Goal: Task Accomplishment & Management: Manage account settings

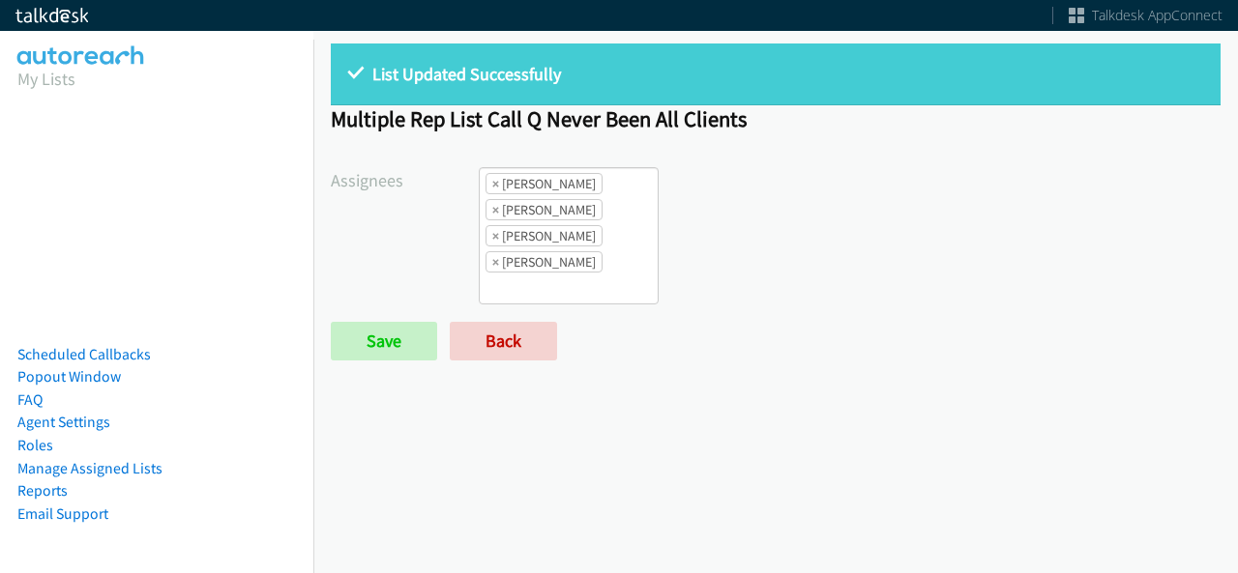
scroll to position [45, 0]
click at [528, 317] on form "Assignees Abigail Odhiambo Alana Ruiz Cathy Shahan Charles Ross Daquaya Johnson…" at bounding box center [775, 263] width 889 height 193
click at [525, 334] on link "Back" at bounding box center [503, 341] width 107 height 39
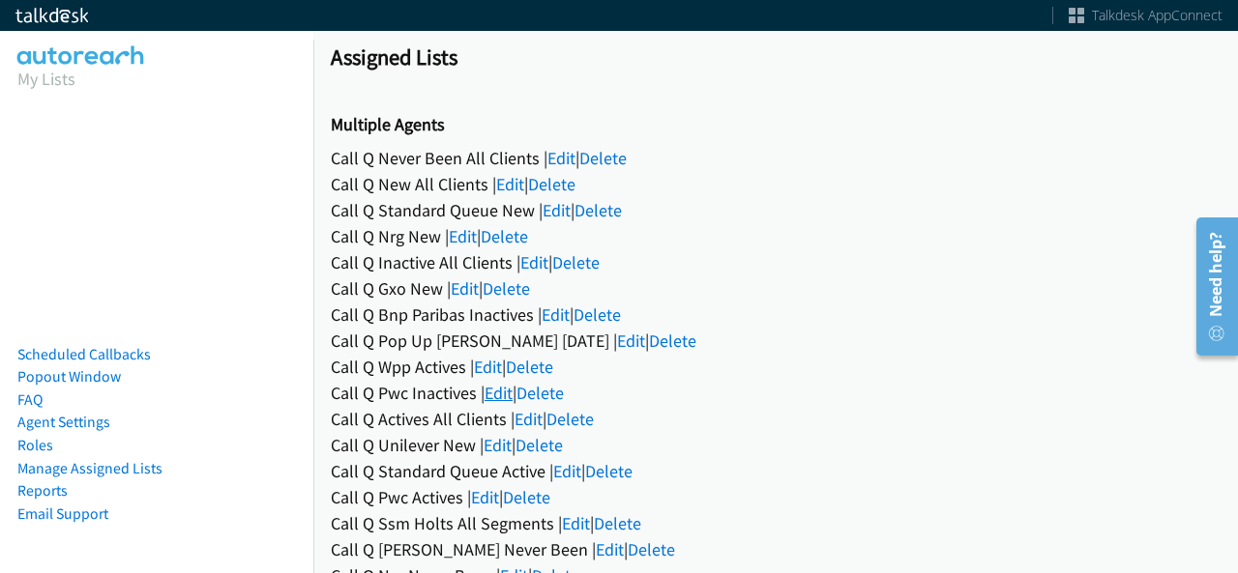
click at [493, 399] on link "Edit" at bounding box center [498, 393] width 28 height 22
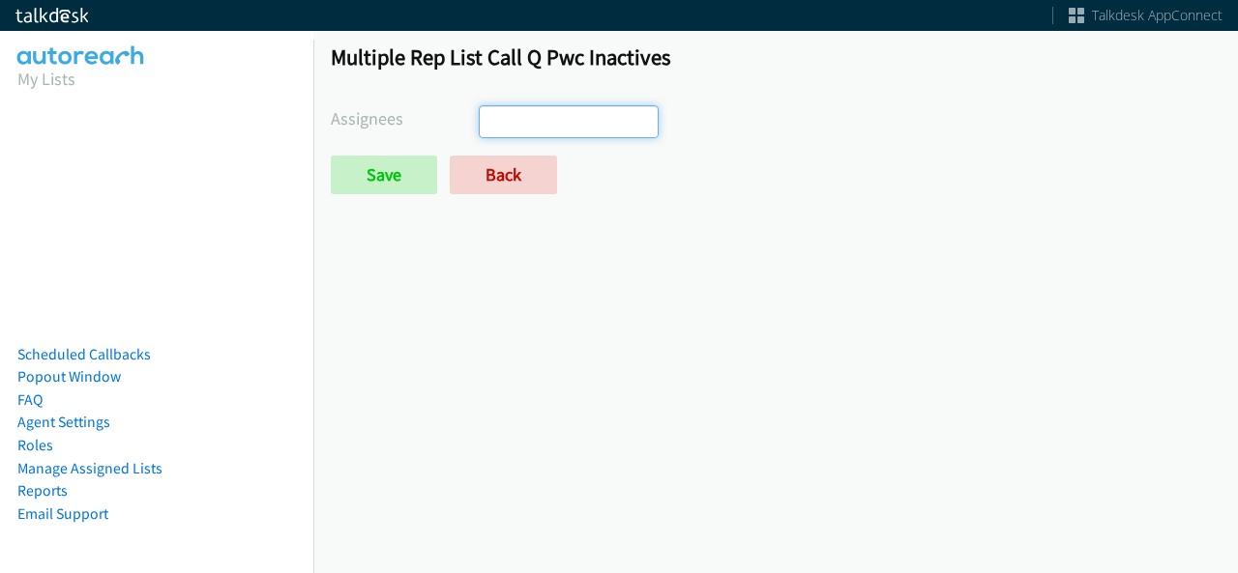
click at [553, 130] on ul at bounding box center [569, 121] width 178 height 31
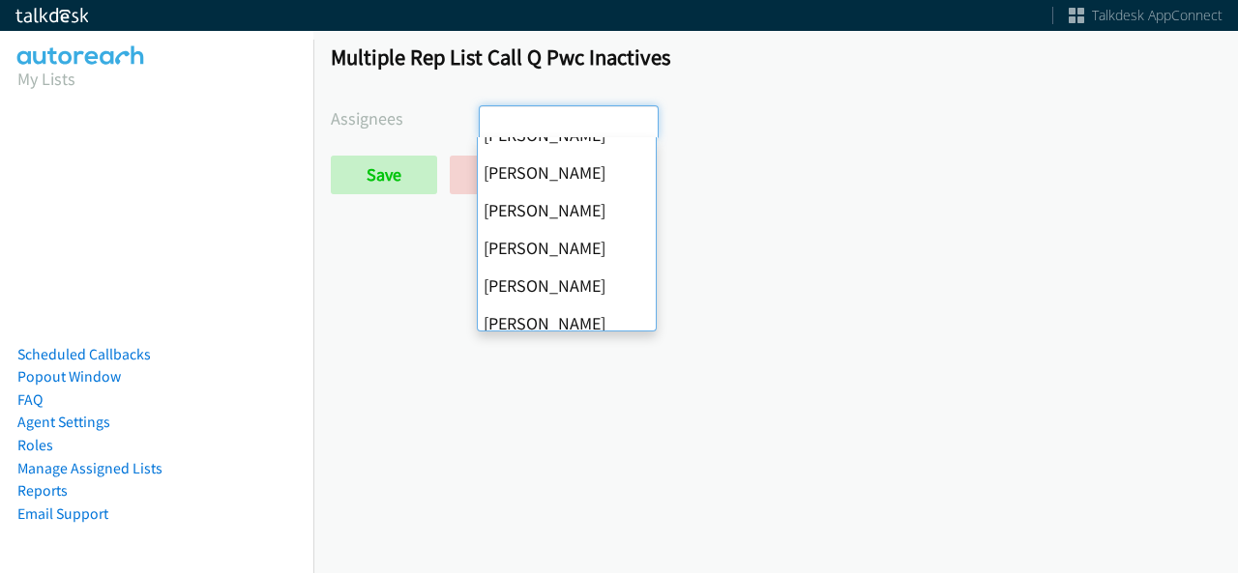
scroll to position [290, 0]
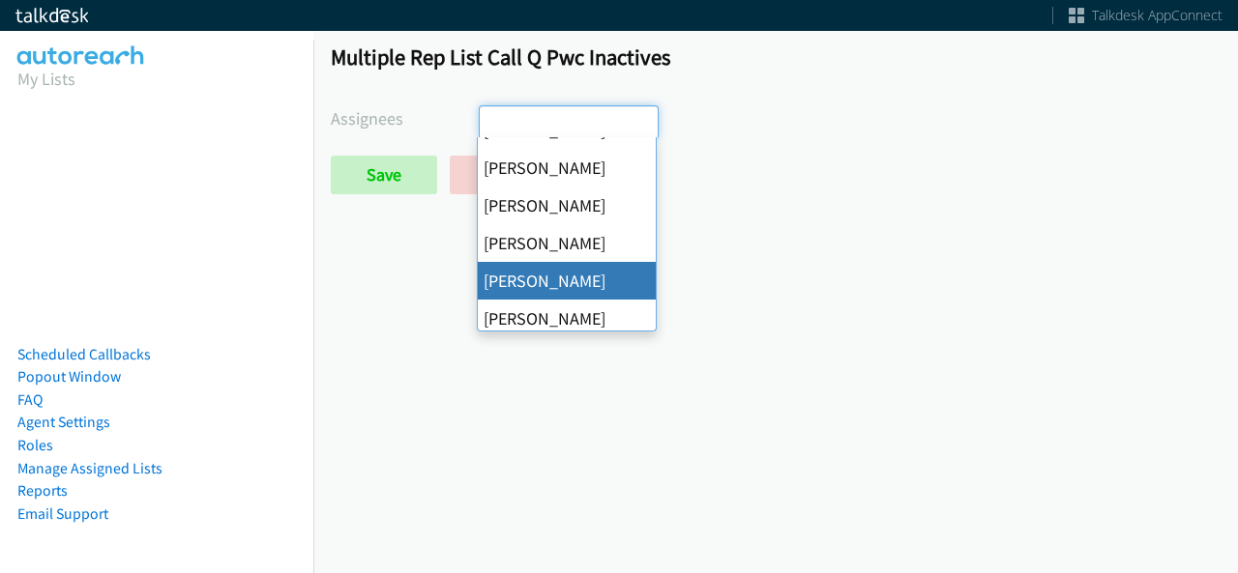
select select "342df737-67c3-4ba0-b24a-dddbcb1c4b65"
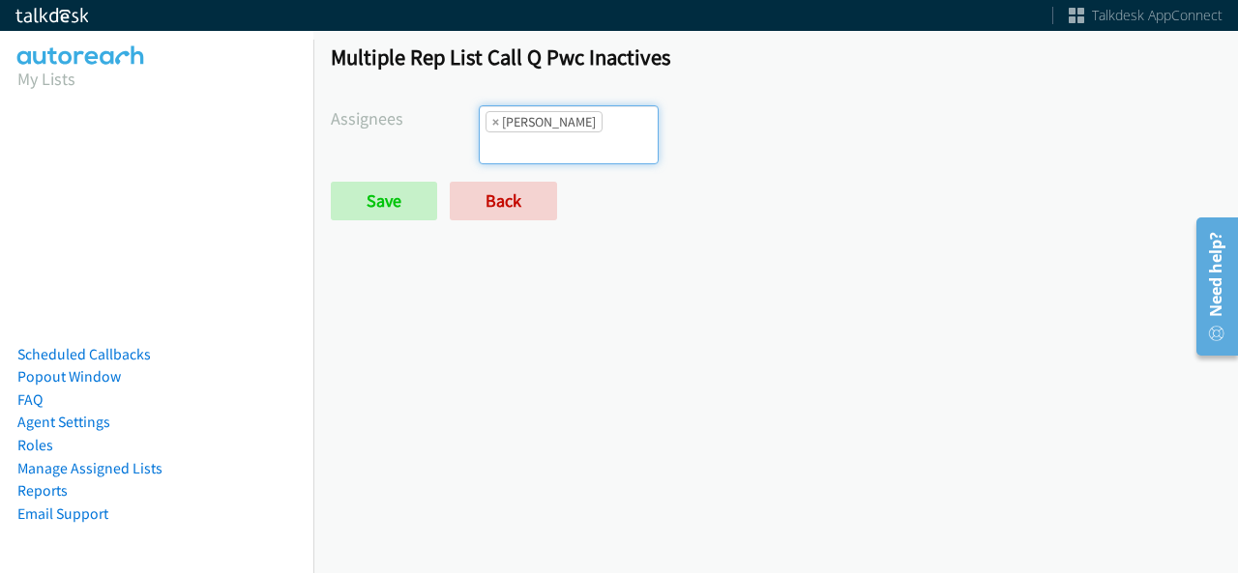
scroll to position [251, 0]
click at [379, 177] on form "Assignees Abigail Odhiambo Alana Ruiz Cathy Shahan Charles Ross Daquaya Johnson…" at bounding box center [775, 162] width 889 height 115
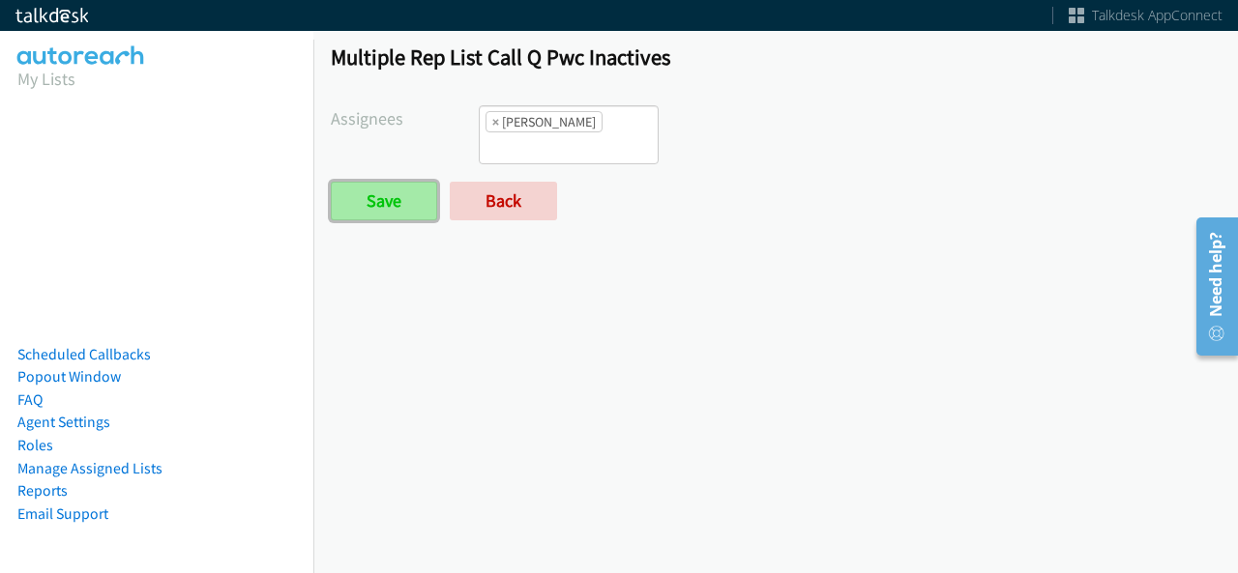
click at [379, 190] on input "Save" at bounding box center [384, 201] width 106 height 39
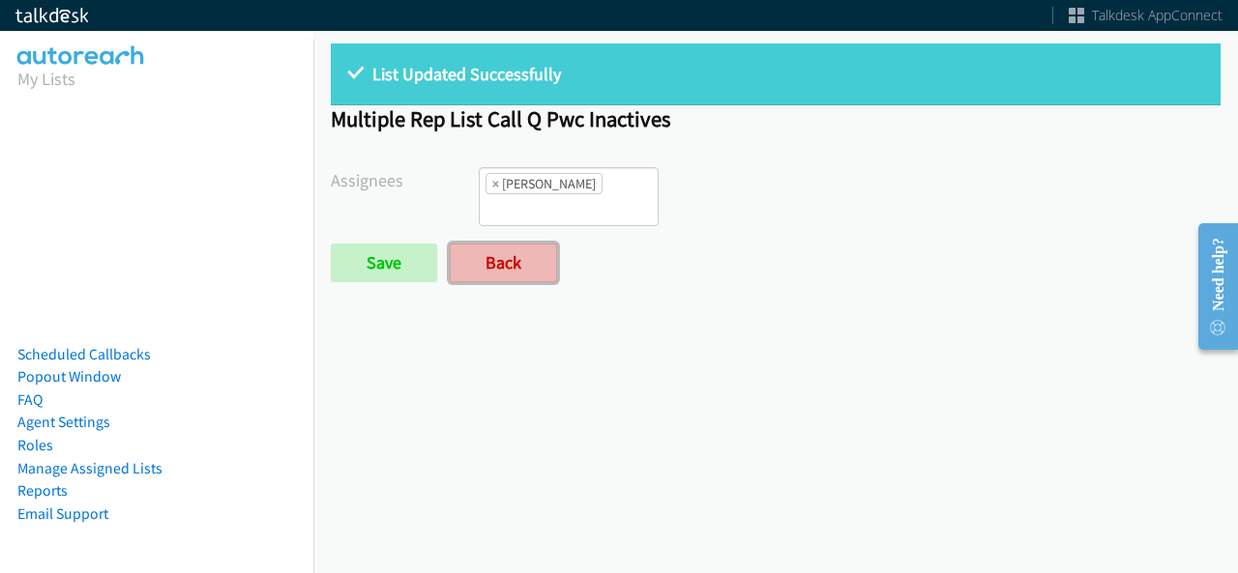
click at [531, 276] on link "Back" at bounding box center [503, 263] width 107 height 39
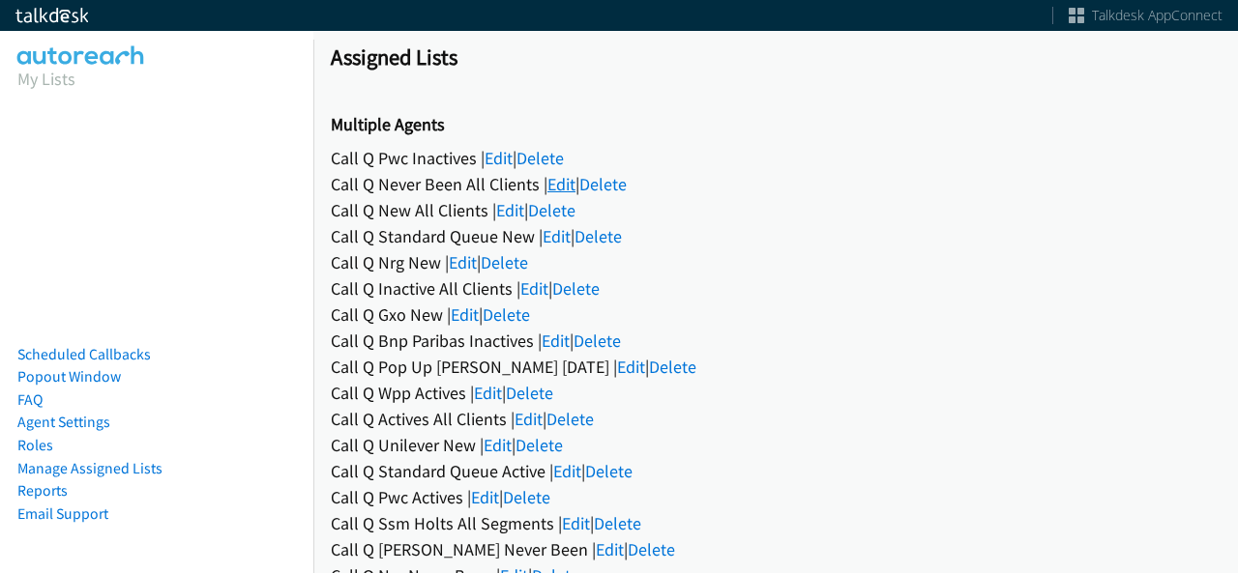
click at [548, 188] on link "Edit" at bounding box center [561, 184] width 28 height 22
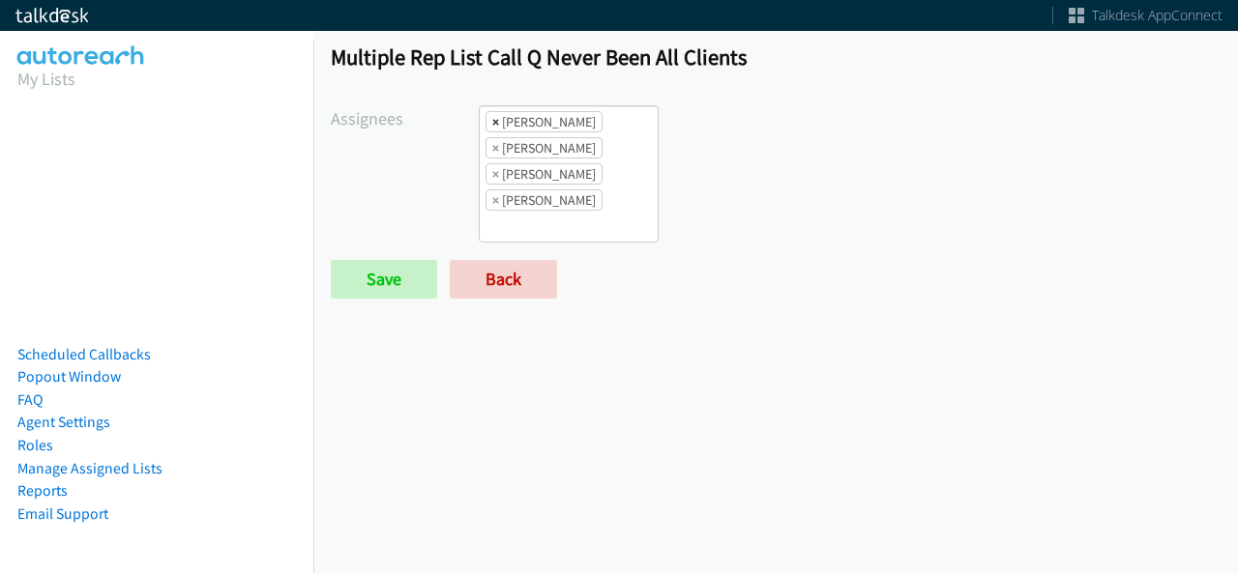
click at [492, 122] on span "×" at bounding box center [495, 121] width 7 height 19
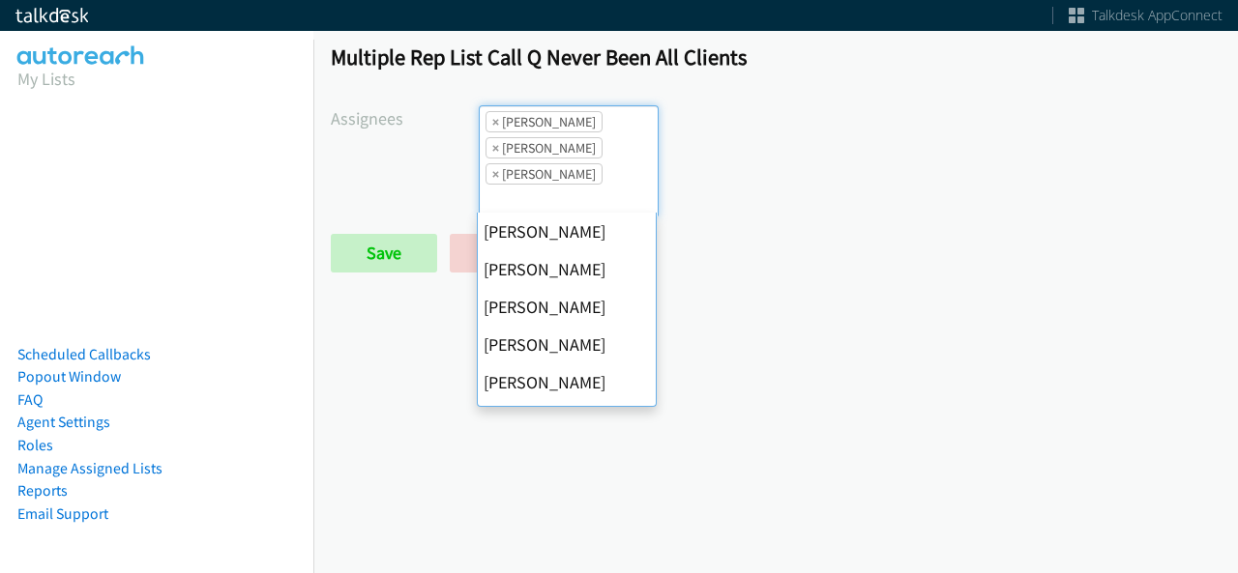
click at [492, 122] on span "×" at bounding box center [495, 121] width 7 height 19
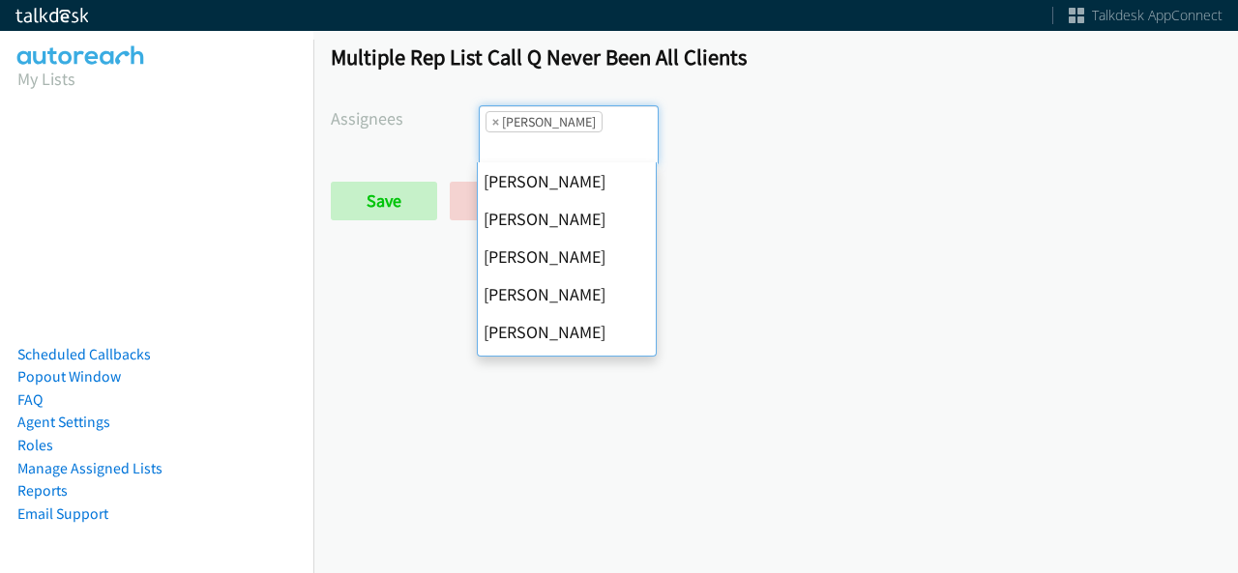
select select "fd8c5d46-30db-44cb-8f0d-00da318b790a"
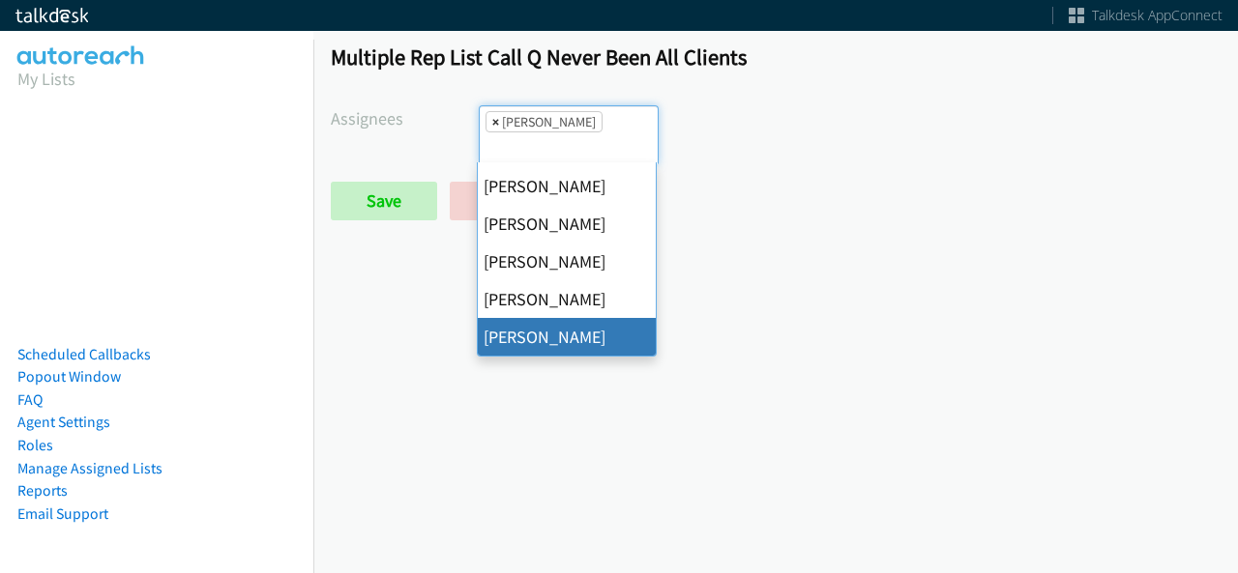
click at [492, 122] on span "×" at bounding box center [495, 121] width 7 height 19
select select
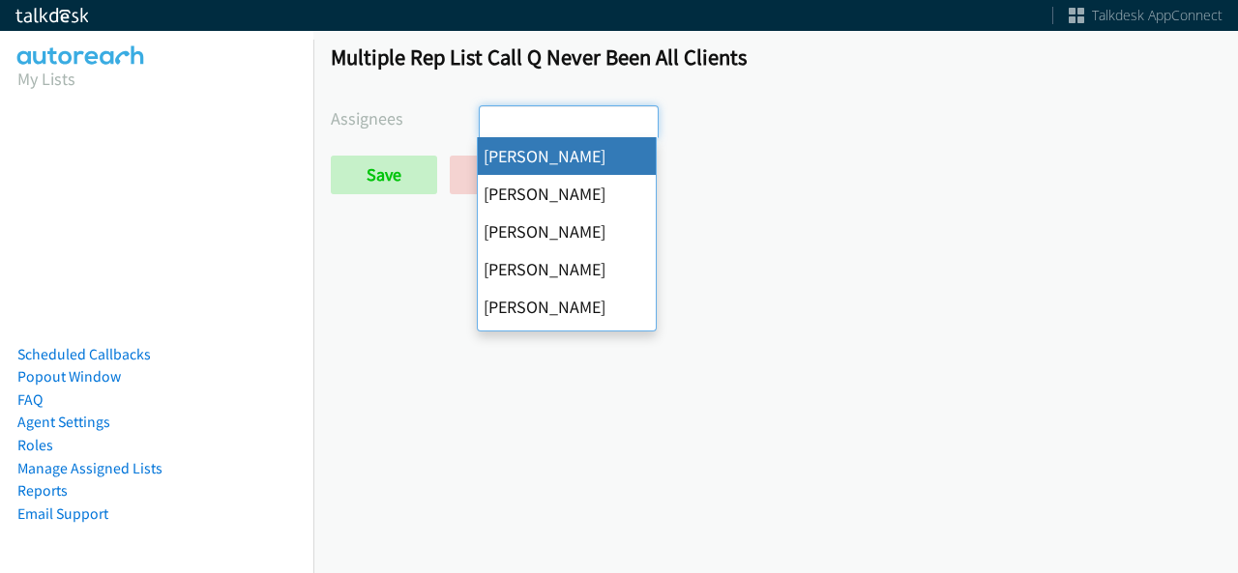
click at [490, 122] on input "search" at bounding box center [514, 121] width 68 height 31
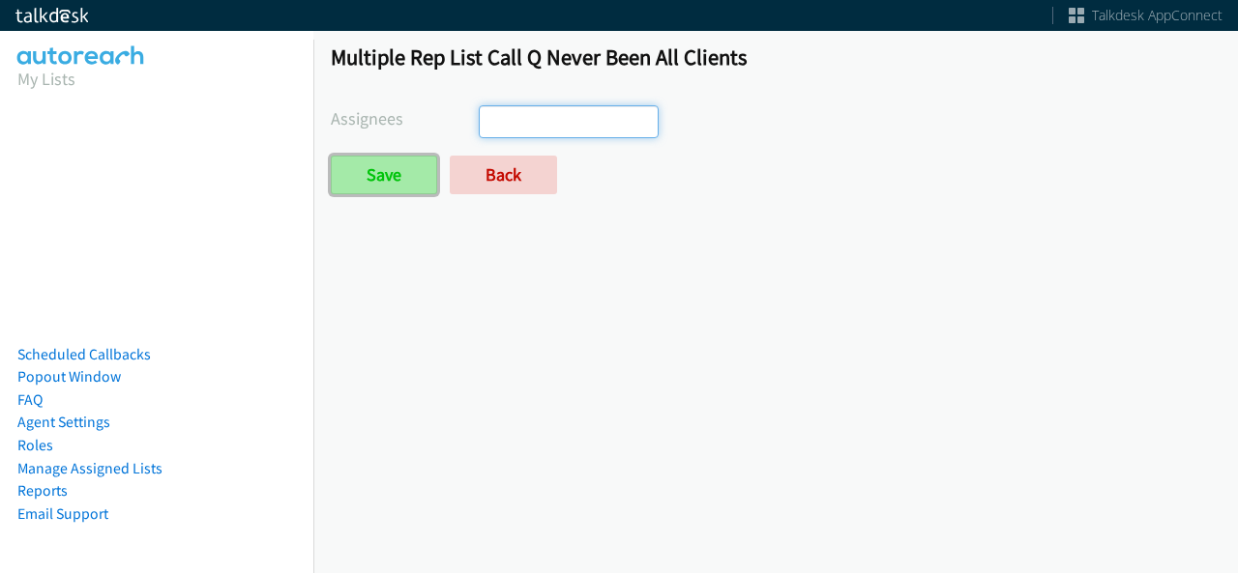
click at [376, 177] on input "Save" at bounding box center [384, 175] width 106 height 39
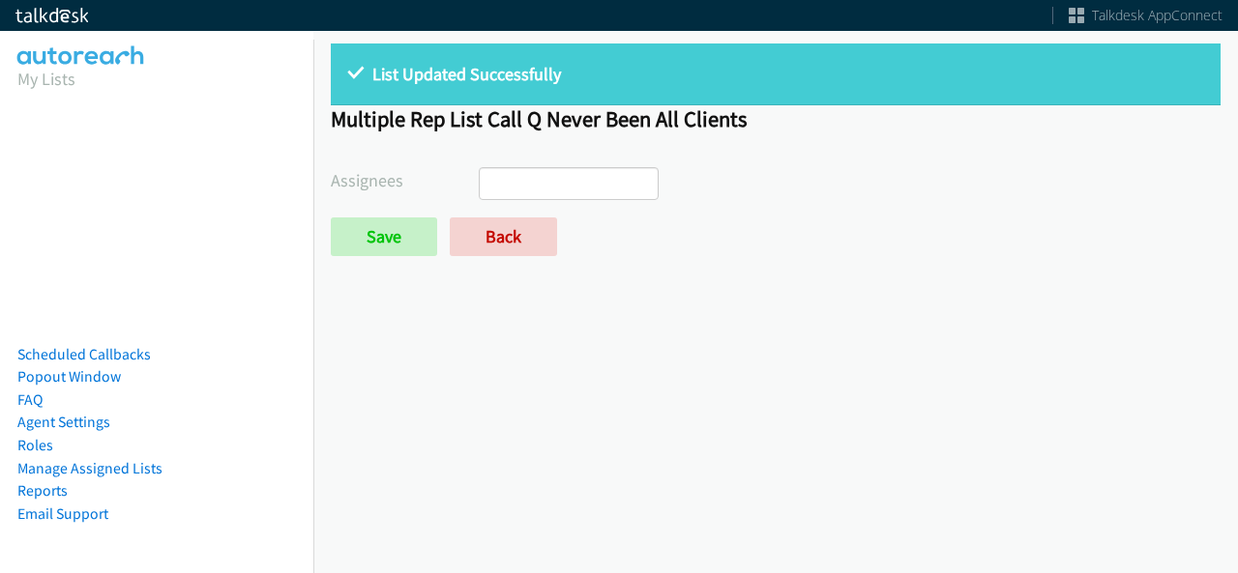
select select
click at [483, 245] on link "Back" at bounding box center [503, 237] width 107 height 39
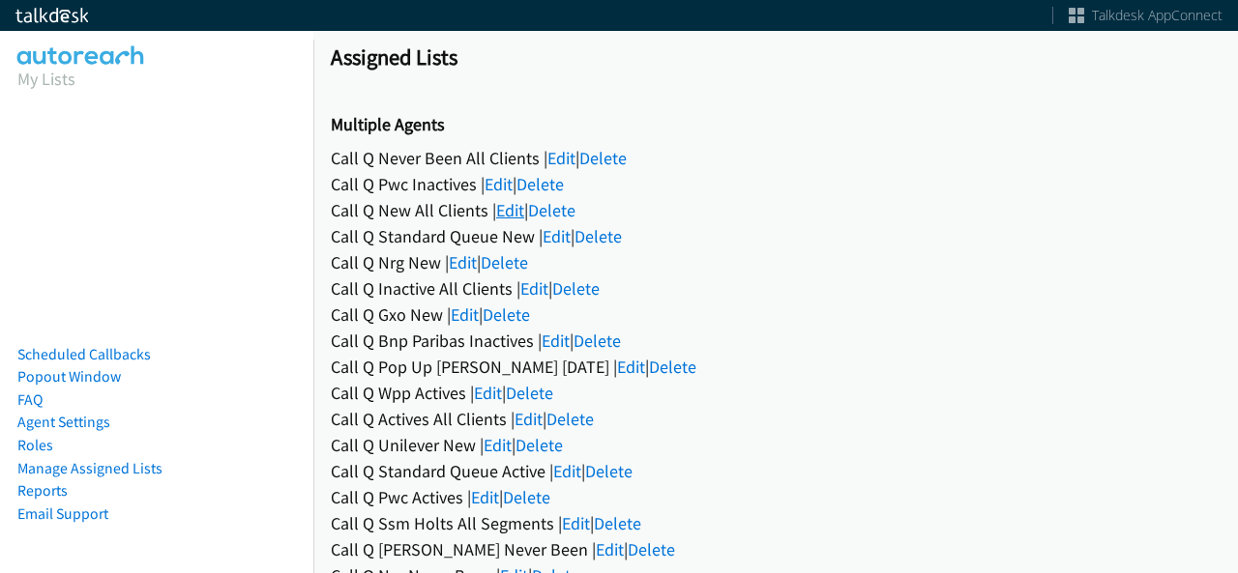
click at [498, 217] on link "Edit" at bounding box center [510, 210] width 28 height 22
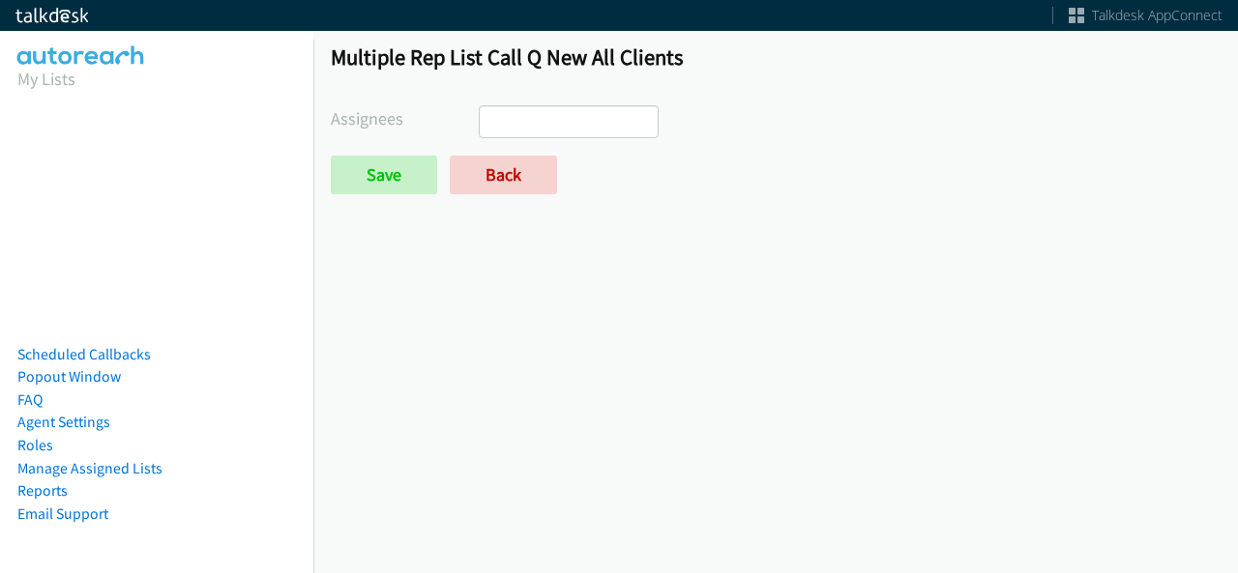
select select
click at [497, 173] on link "Back" at bounding box center [503, 175] width 107 height 39
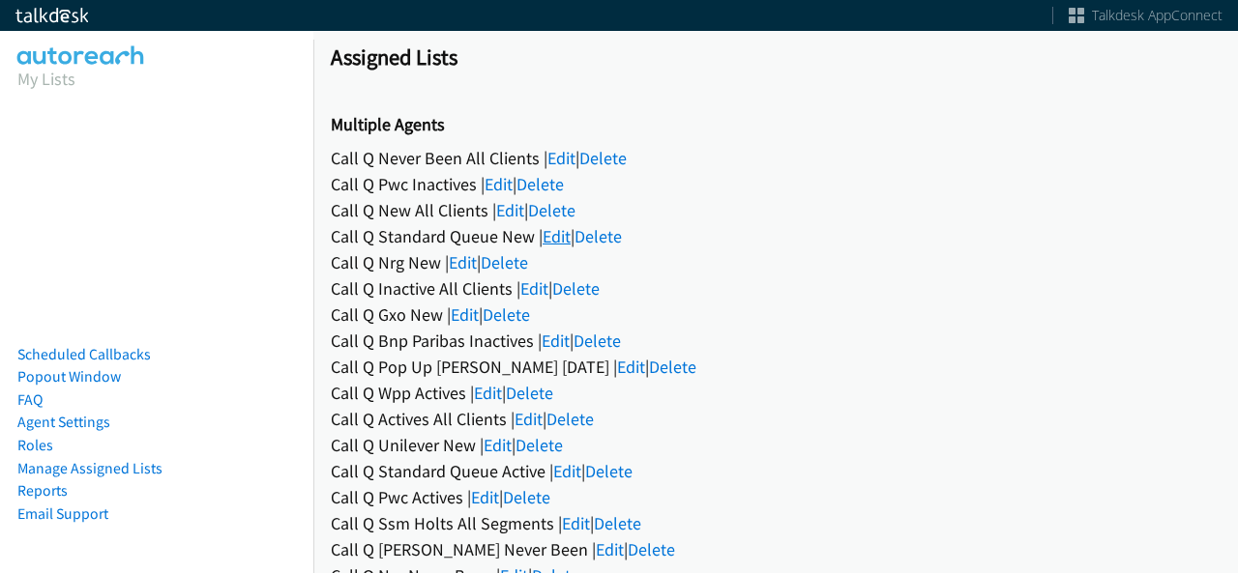
click at [559, 231] on link "Edit" at bounding box center [556, 236] width 28 height 22
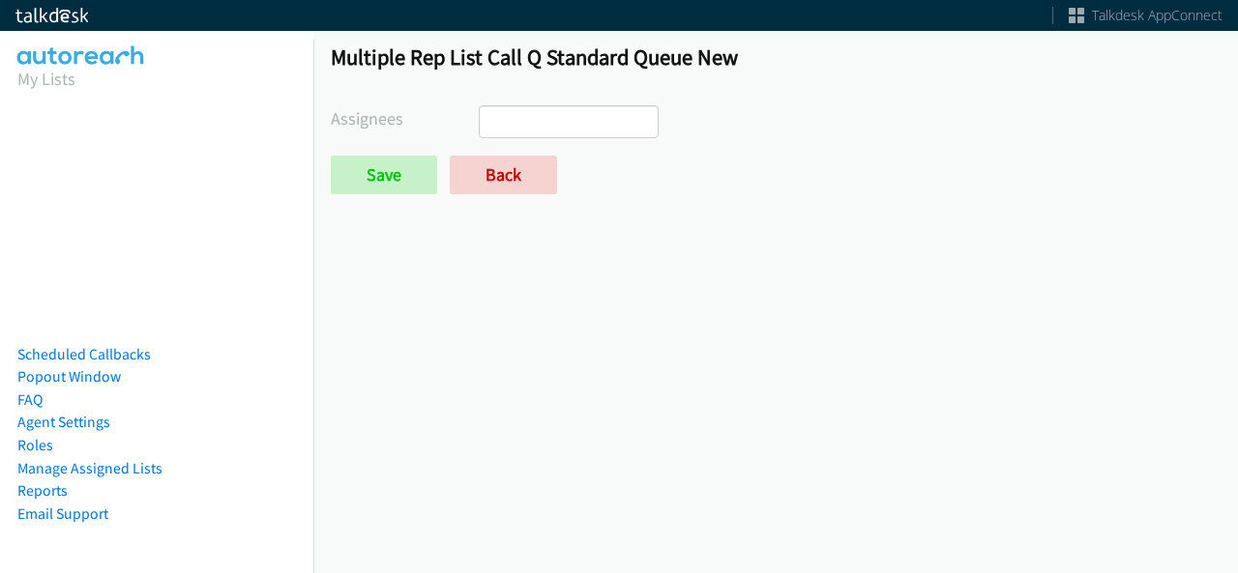
select select
drag, startPoint x: 0, startPoint y: 0, endPoint x: 523, endPoint y: 196, distance: 558.7
click at [523, 196] on div "Multiple Rep List Call Q Standard Queue New Assignees Abigail Odhiambo Alana Ru…" at bounding box center [775, 127] width 924 height 203
click at [520, 181] on link "Back" at bounding box center [503, 175] width 107 height 39
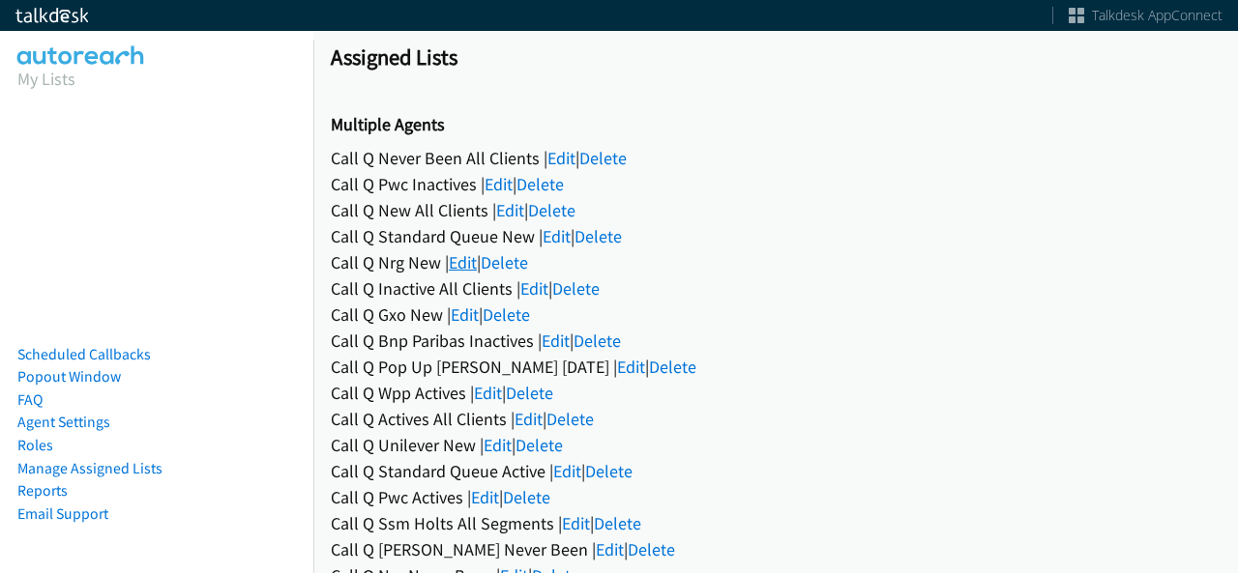
click at [471, 254] on link "Edit" at bounding box center [463, 262] width 28 height 22
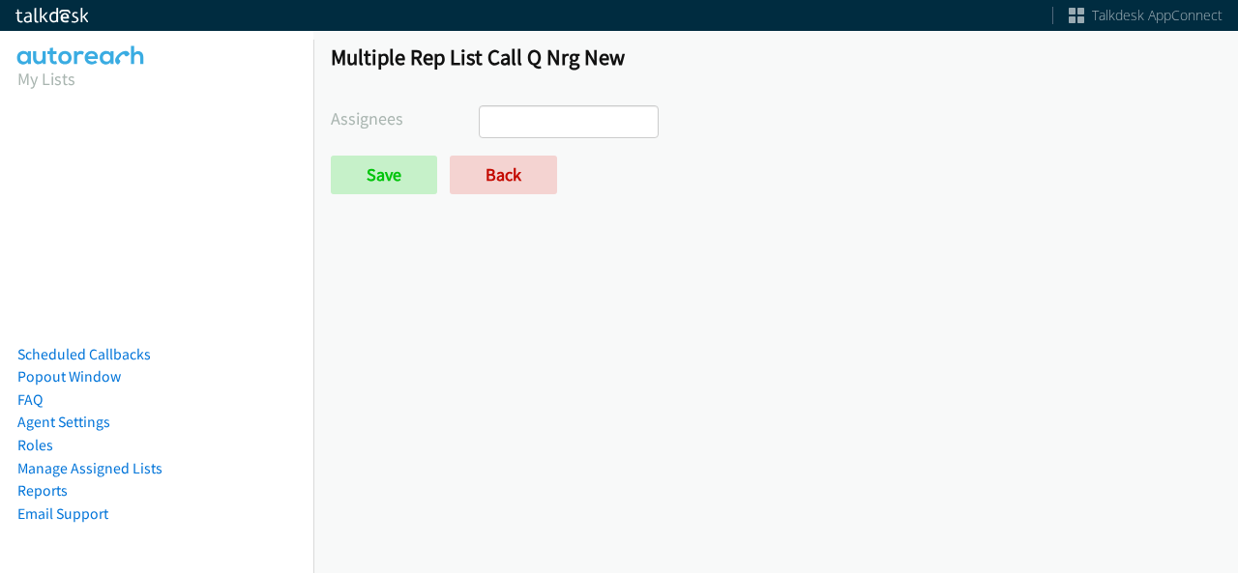
select select
click at [481, 189] on link "Back" at bounding box center [503, 175] width 107 height 39
select select
click at [515, 169] on link "Back" at bounding box center [503, 175] width 107 height 39
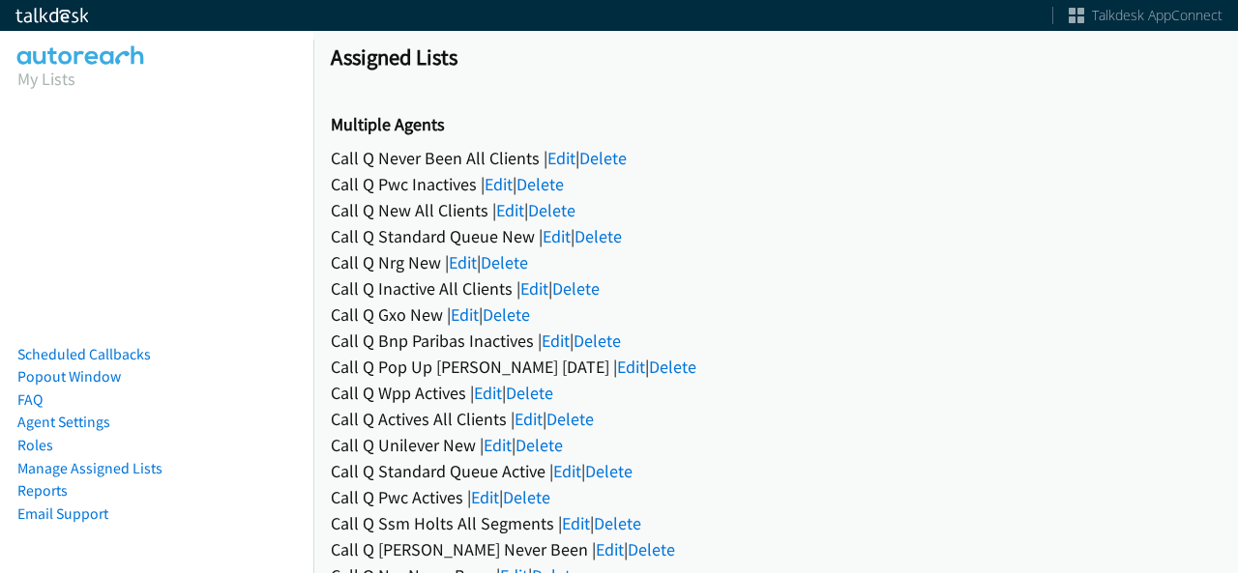
click at [477, 309] on link "Edit" at bounding box center [465, 315] width 28 height 22
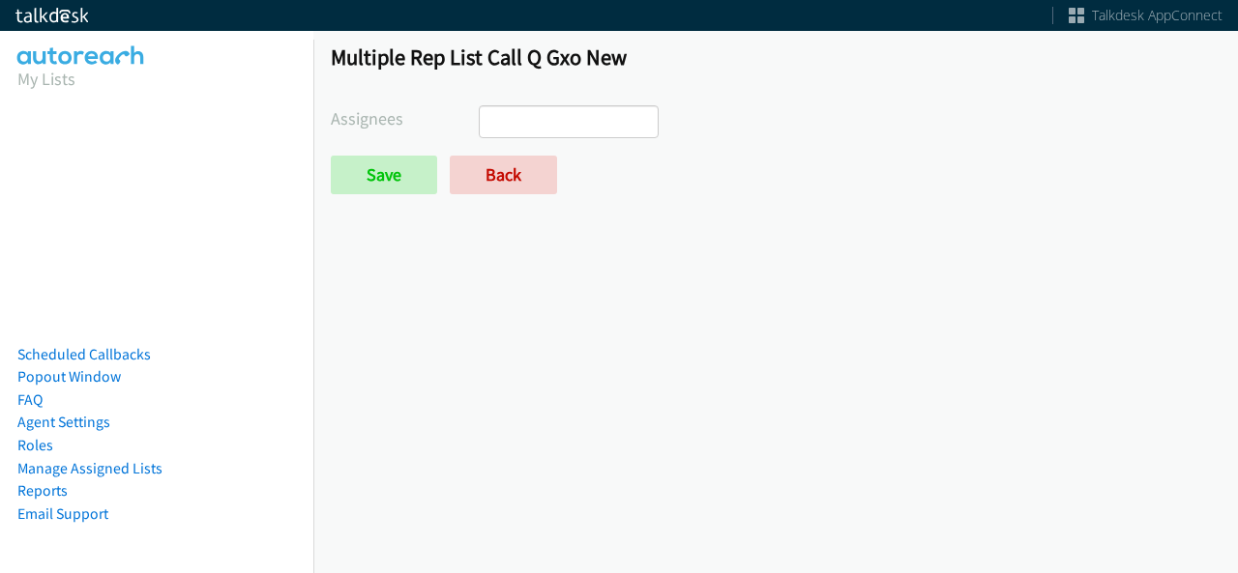
select select
click at [500, 180] on link "Back" at bounding box center [503, 175] width 107 height 39
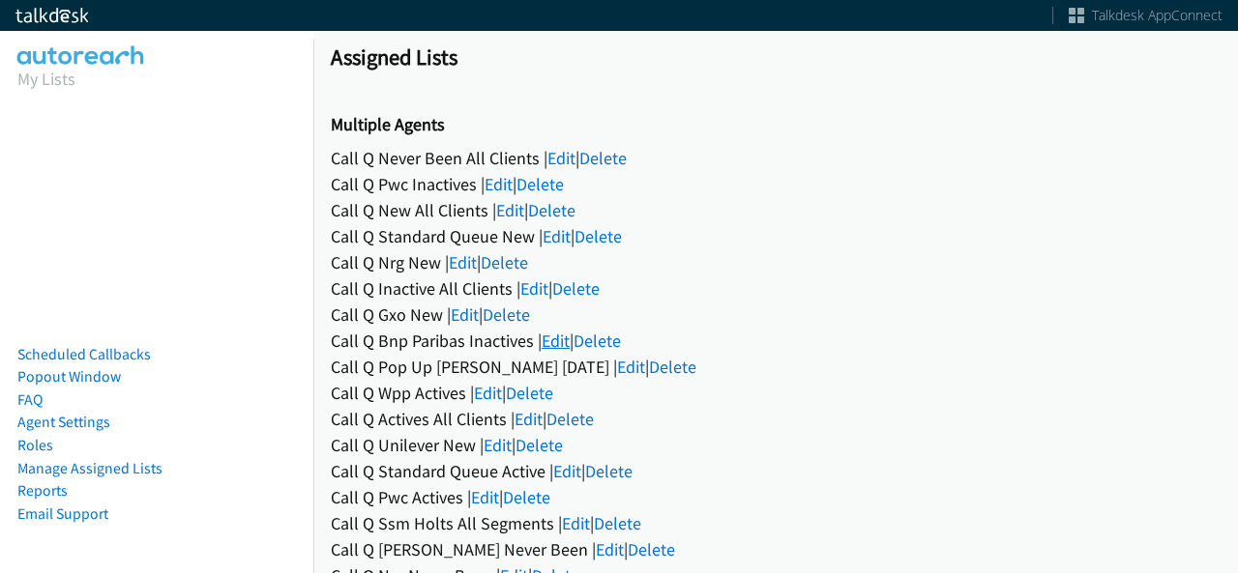
click at [549, 335] on link "Edit" at bounding box center [555, 341] width 28 height 22
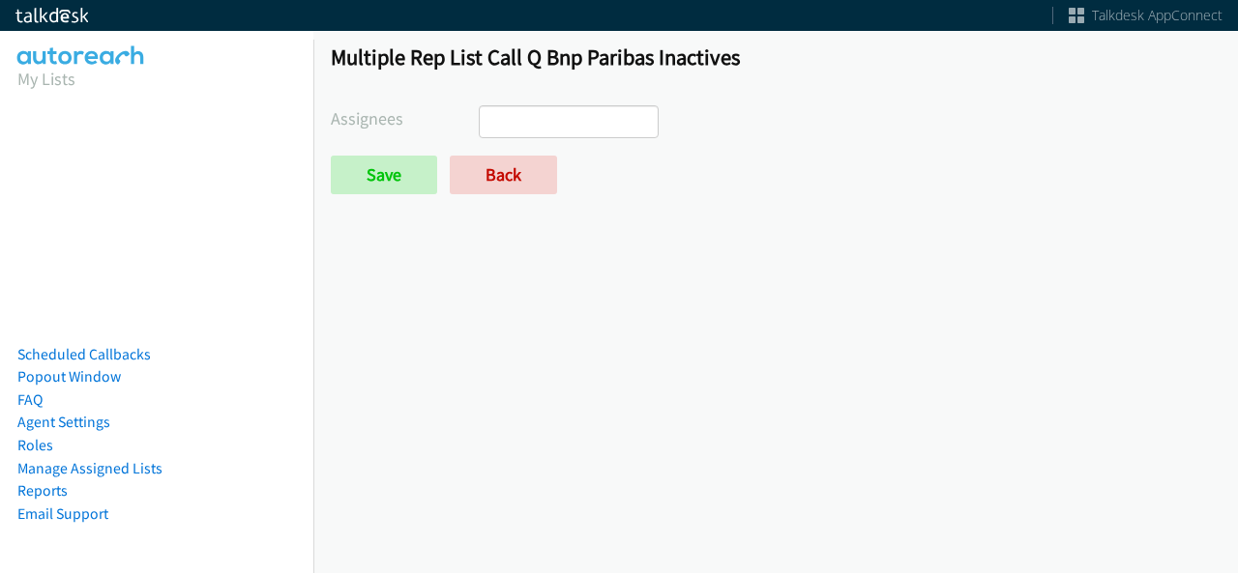
select select
click at [500, 180] on link "Back" at bounding box center [503, 175] width 107 height 39
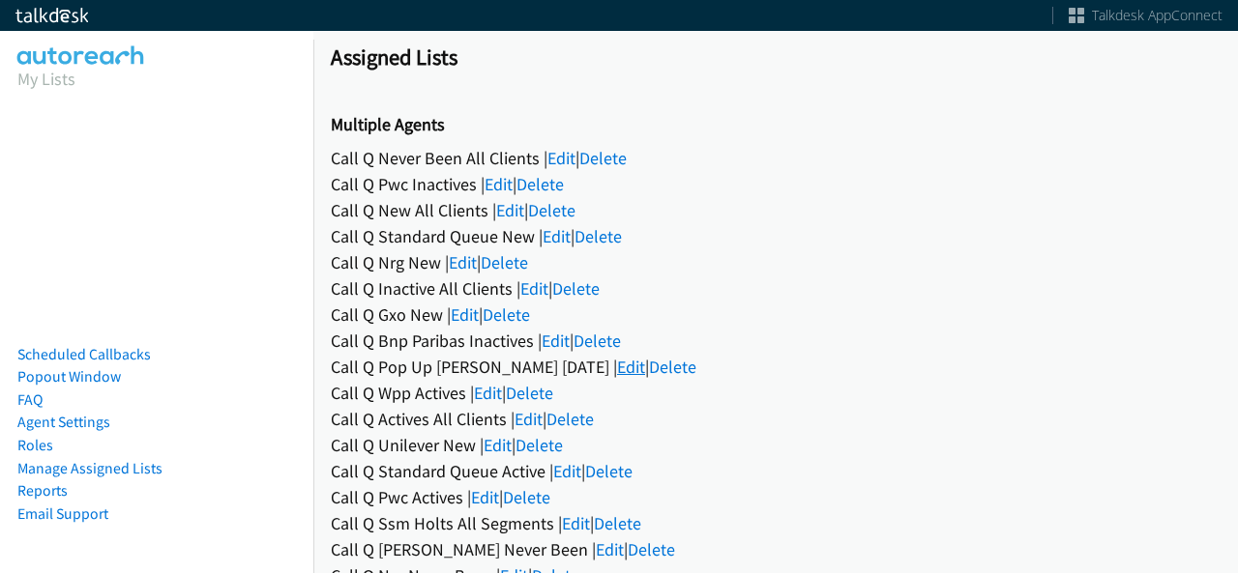
click at [617, 363] on link "Edit" at bounding box center [631, 367] width 28 height 22
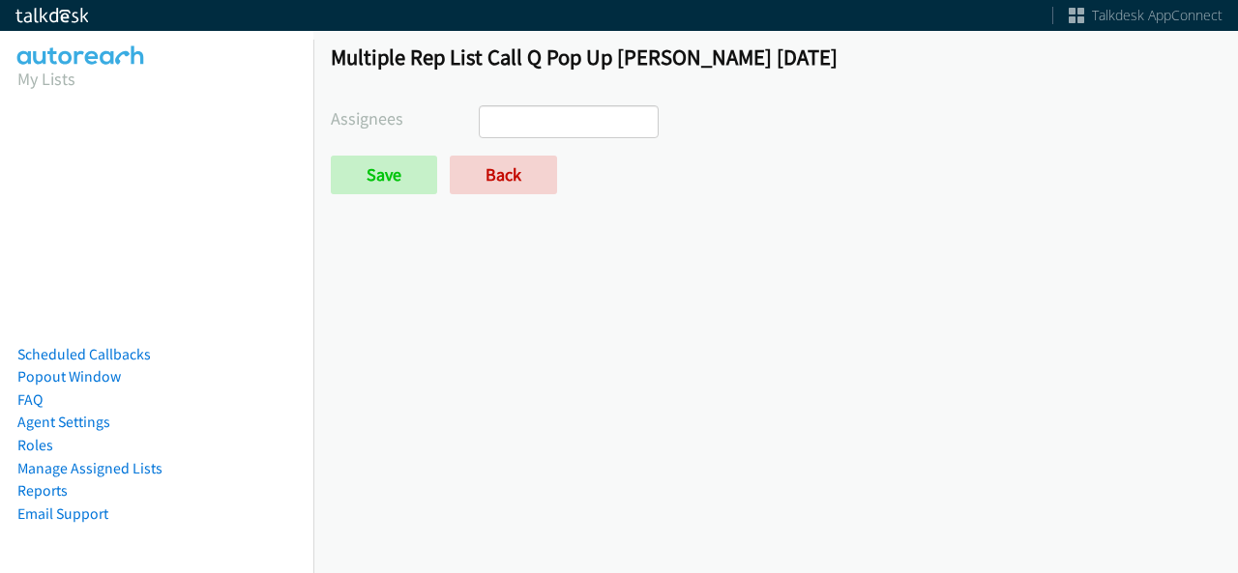
select select
click at [520, 184] on link "Back" at bounding box center [503, 175] width 107 height 39
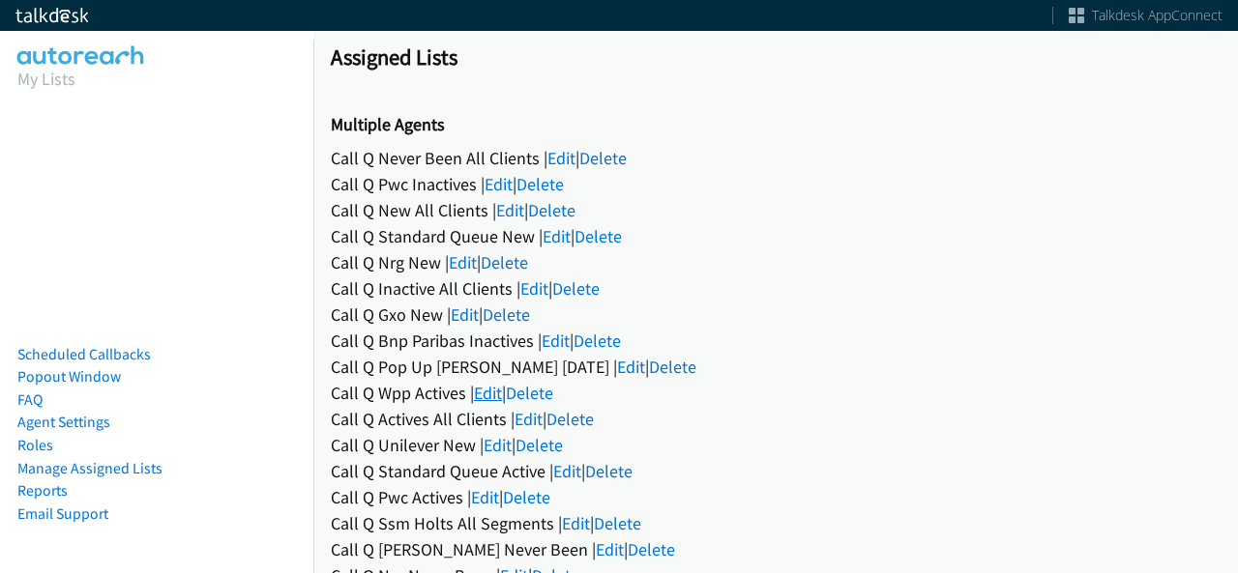
click at [489, 393] on link "Edit" at bounding box center [488, 393] width 28 height 22
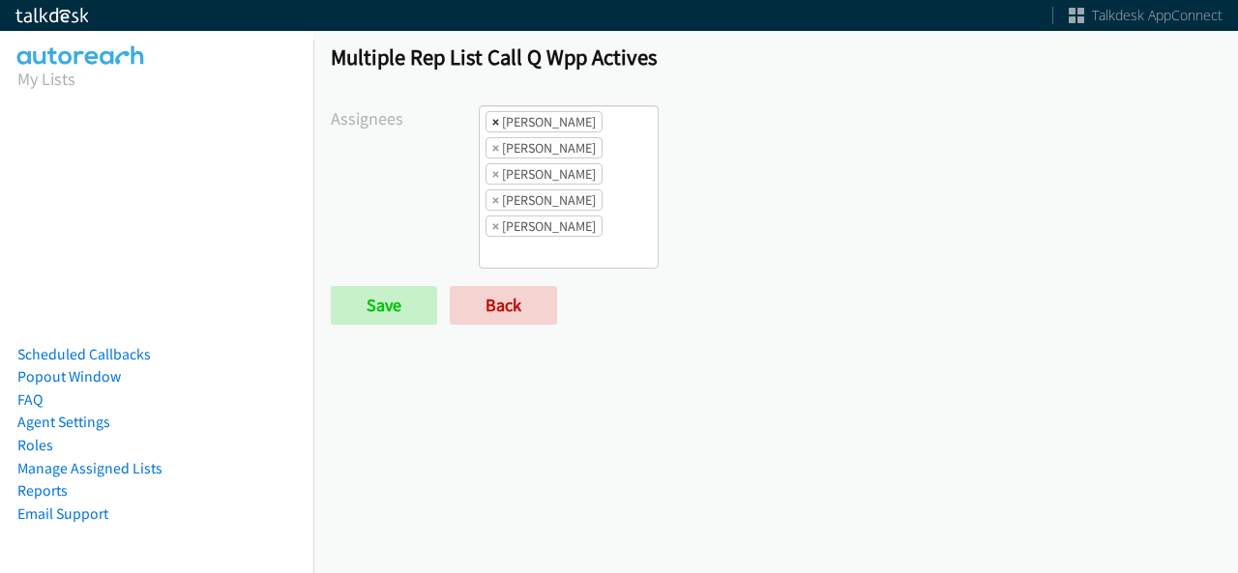
click at [492, 121] on span "×" at bounding box center [495, 121] width 7 height 19
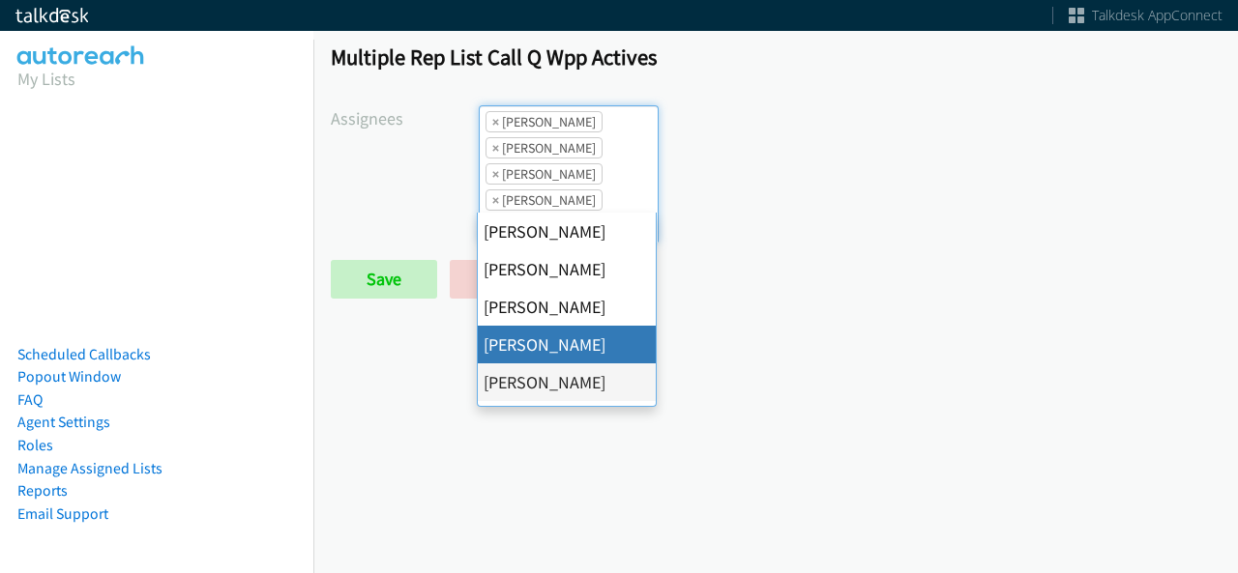
scroll to position [23, 0]
click at [492, 121] on span "×" at bounding box center [495, 121] width 7 height 19
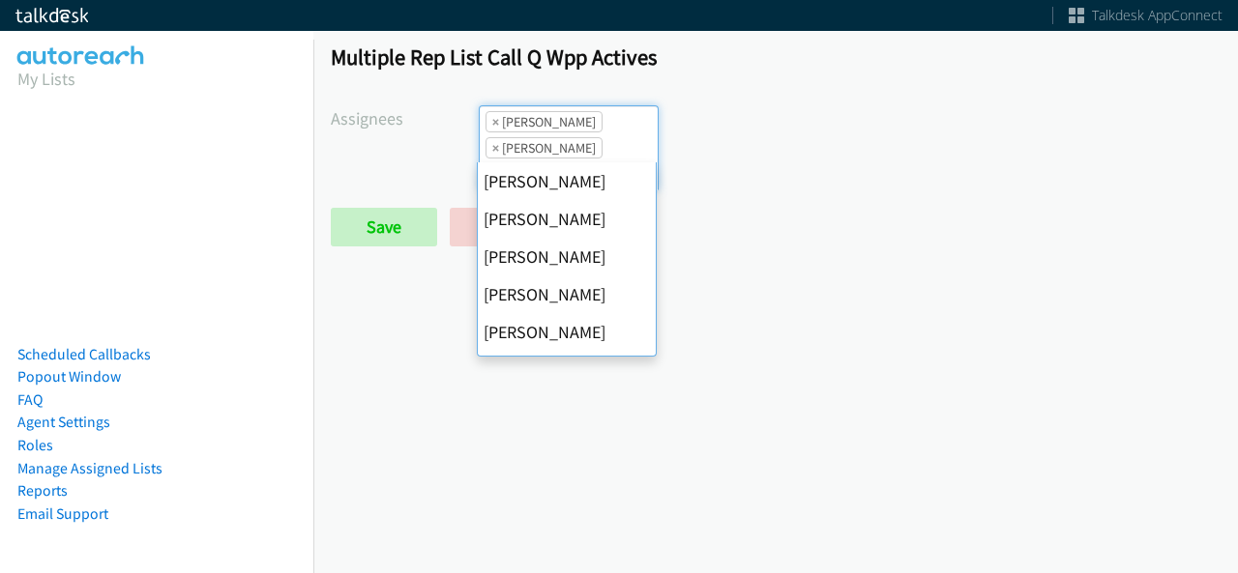
scroll to position [264, 0]
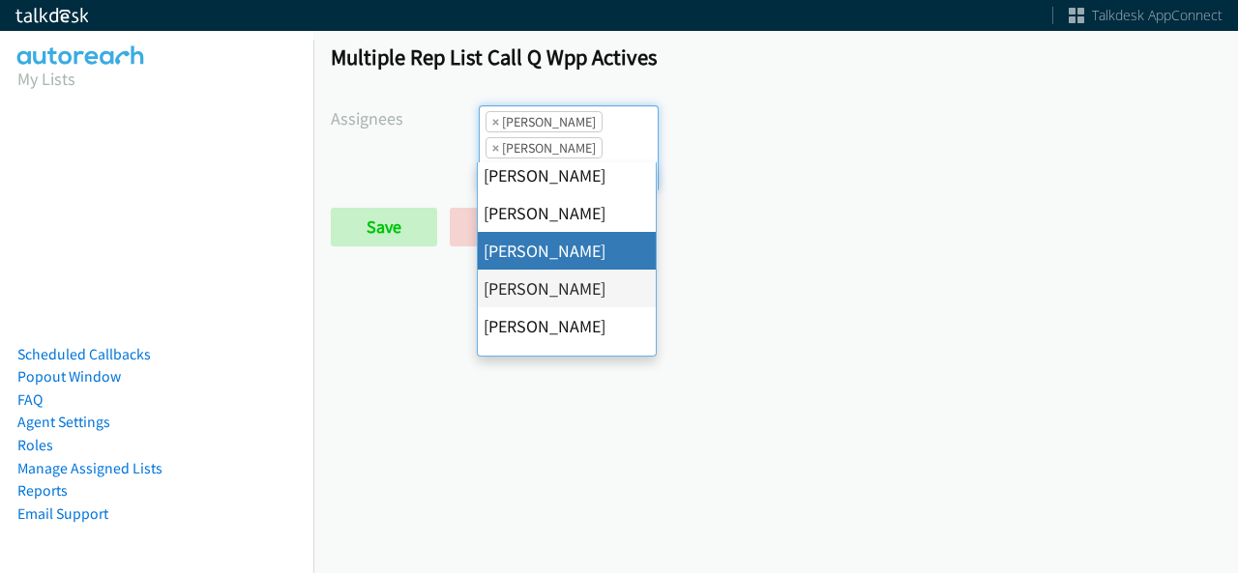
click at [492, 121] on span "×" at bounding box center [495, 121] width 7 height 19
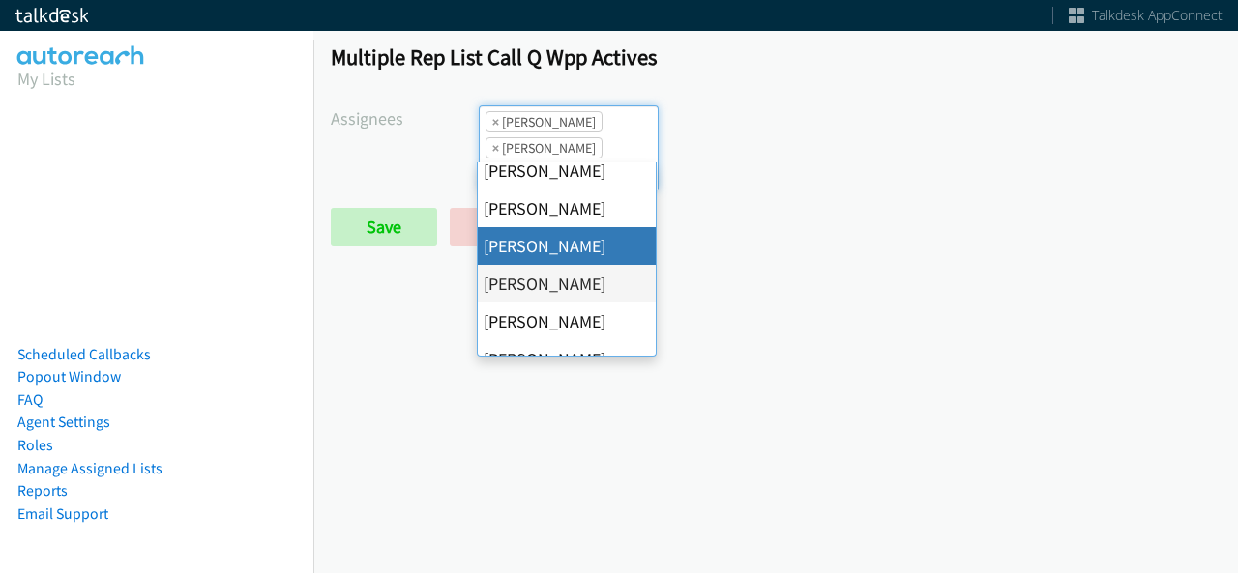
select select "74240000-76d9-4cf3-9953-4c2484ee5015"
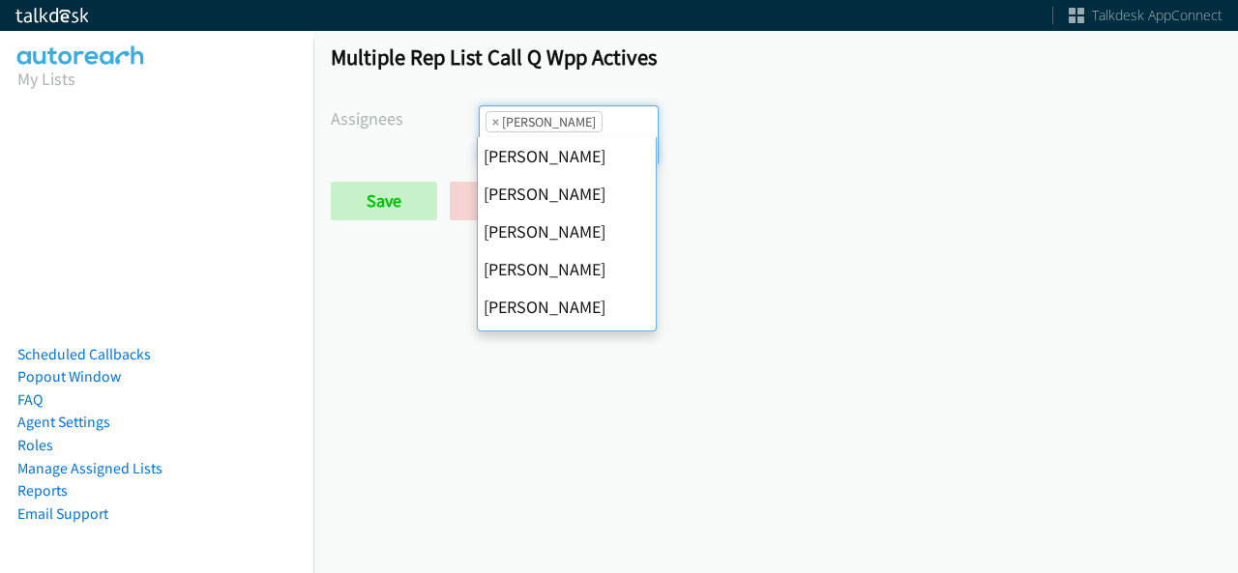
click at [492, 121] on span "×" at bounding box center [495, 121] width 7 height 19
select select
click at [490, 132] on input "search" at bounding box center [514, 147] width 68 height 31
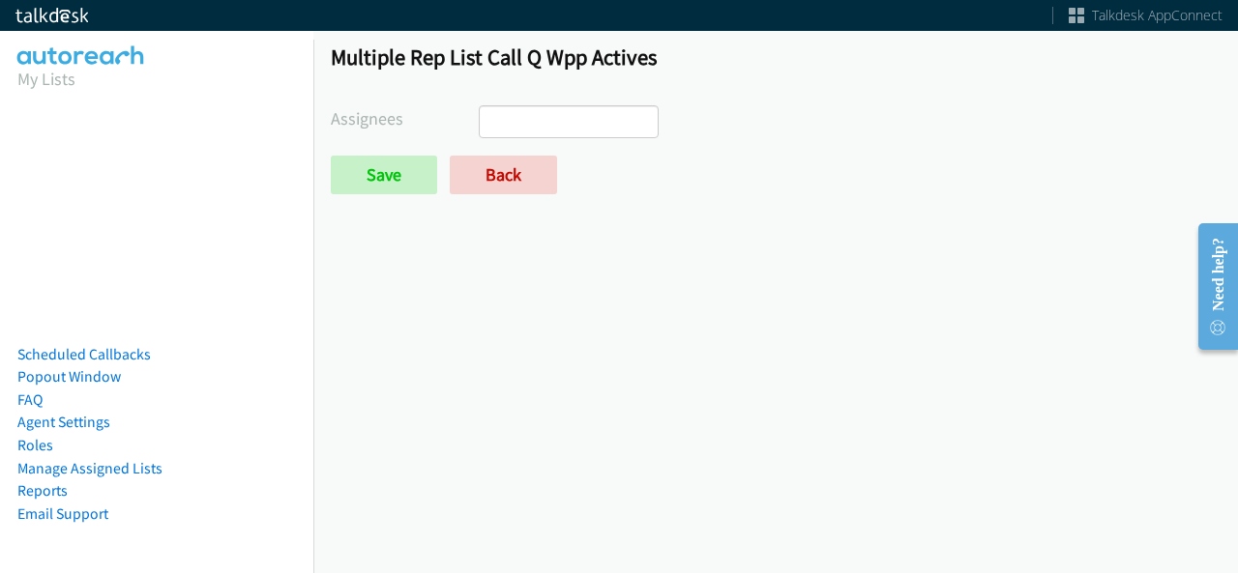
click at [413, 152] on form "Assignees [PERSON_NAME] [PERSON_NAME] [PERSON_NAME] [PERSON_NAME] Daquaya [PERS…" at bounding box center [775, 149] width 889 height 89
click at [406, 166] on input "Save" at bounding box center [384, 175] width 106 height 39
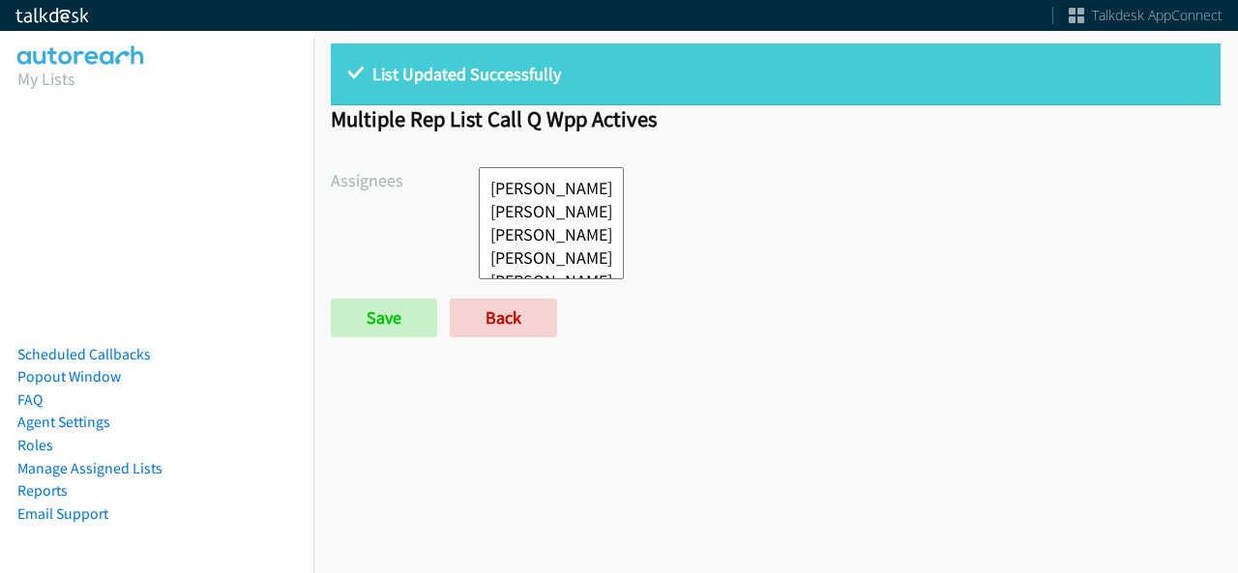
select select
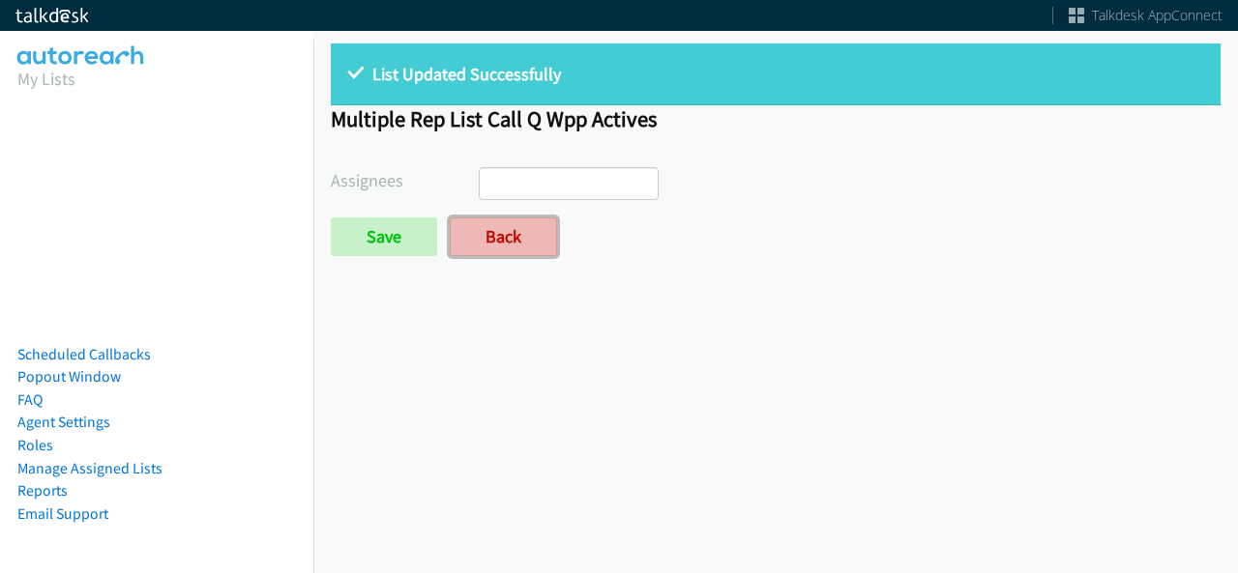
click at [508, 252] on link "Back" at bounding box center [503, 237] width 107 height 39
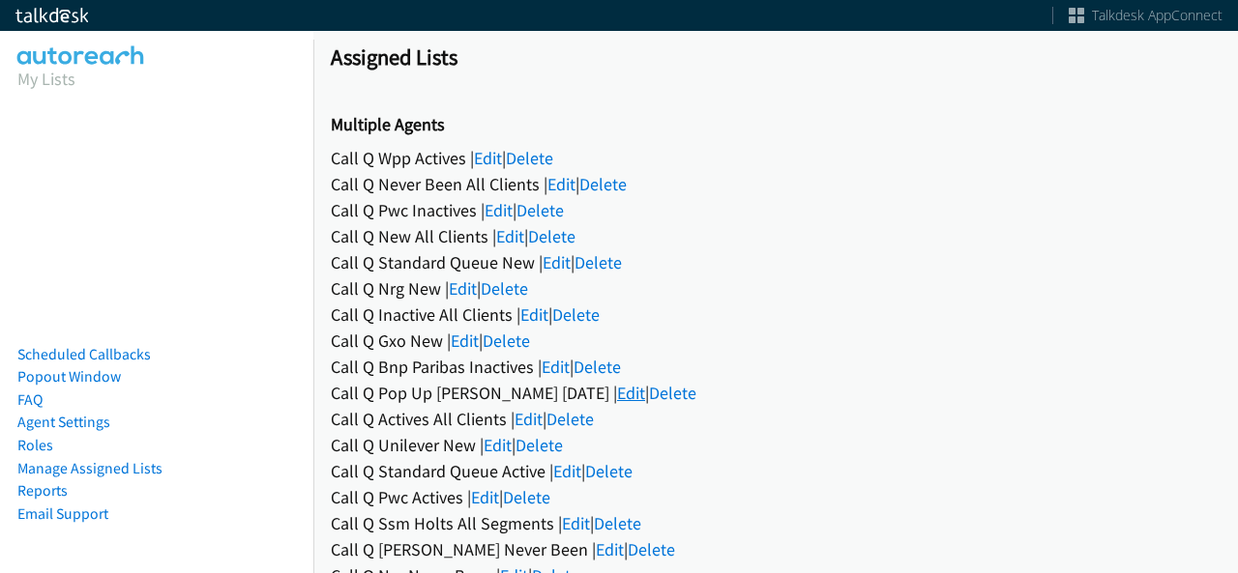
click at [617, 392] on link "Edit" at bounding box center [631, 393] width 28 height 22
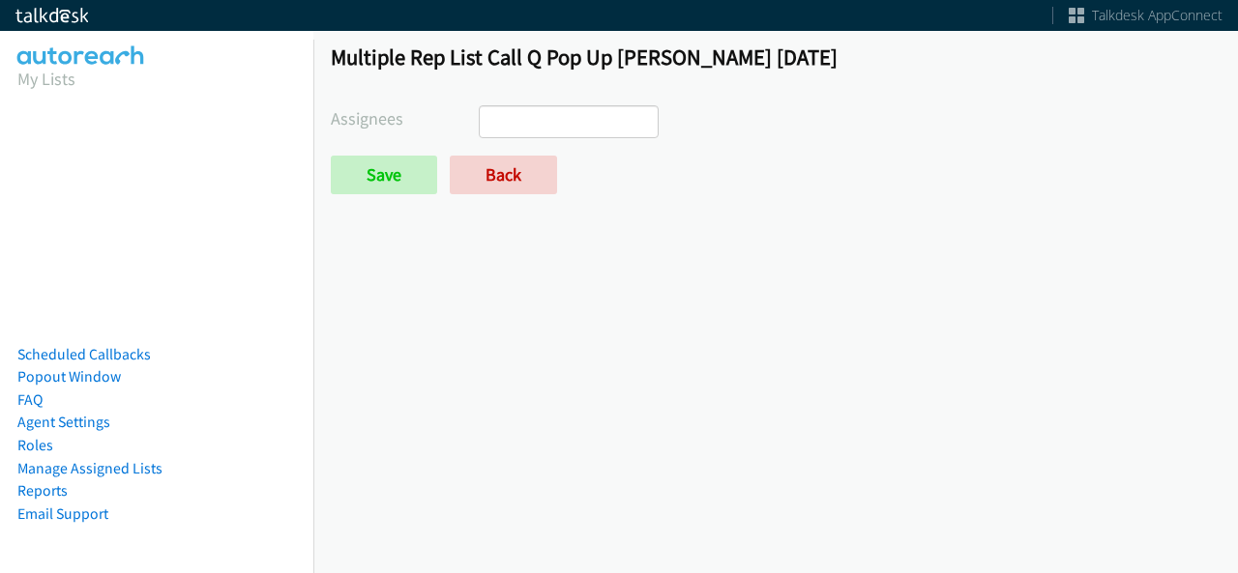
select select
click at [497, 194] on div "Multiple Rep List Call Q Pop Up Hubbell Aug 2025 Assignees Abigail Odhiambo Ala…" at bounding box center [775, 127] width 924 height 203
click at [497, 185] on link "Back" at bounding box center [503, 175] width 107 height 39
select select
click at [523, 153] on form "Assignees [PERSON_NAME] [PERSON_NAME] [PERSON_NAME] [PERSON_NAME] Daquaya [PERS…" at bounding box center [775, 149] width 889 height 89
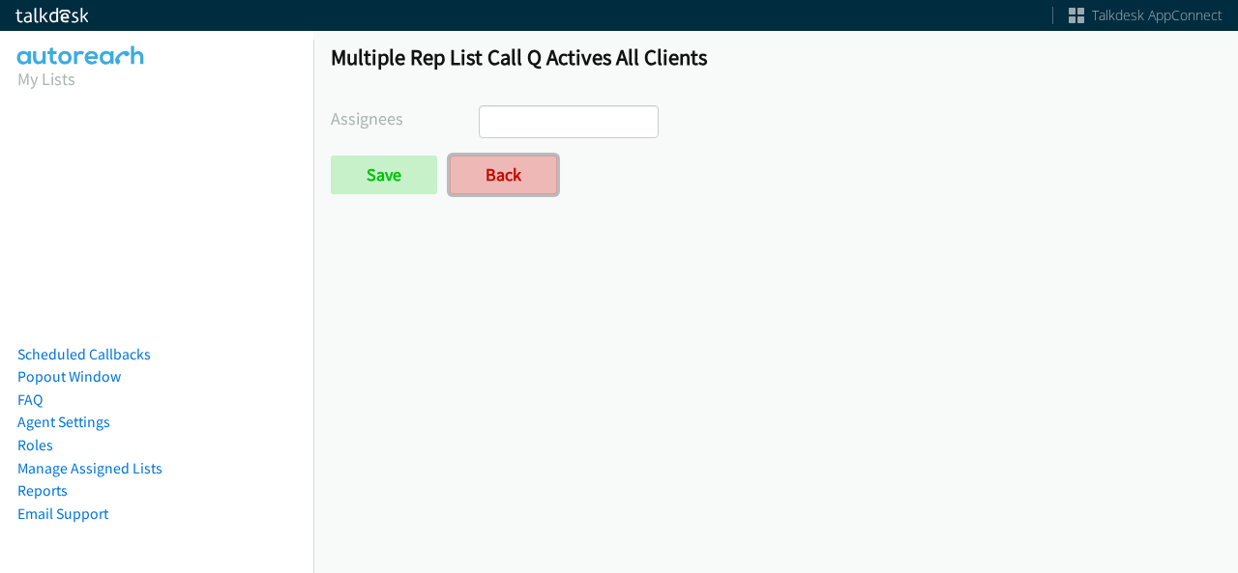
click at [520, 166] on link "Back" at bounding box center [503, 175] width 107 height 39
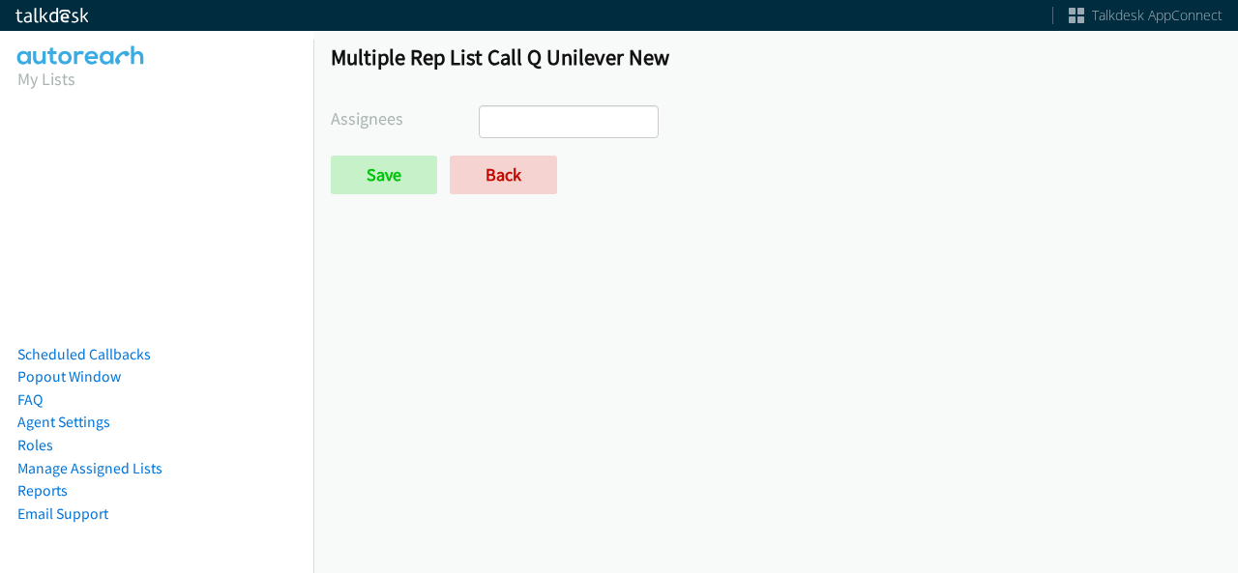
select select
click at [512, 169] on link "Back" at bounding box center [503, 175] width 107 height 39
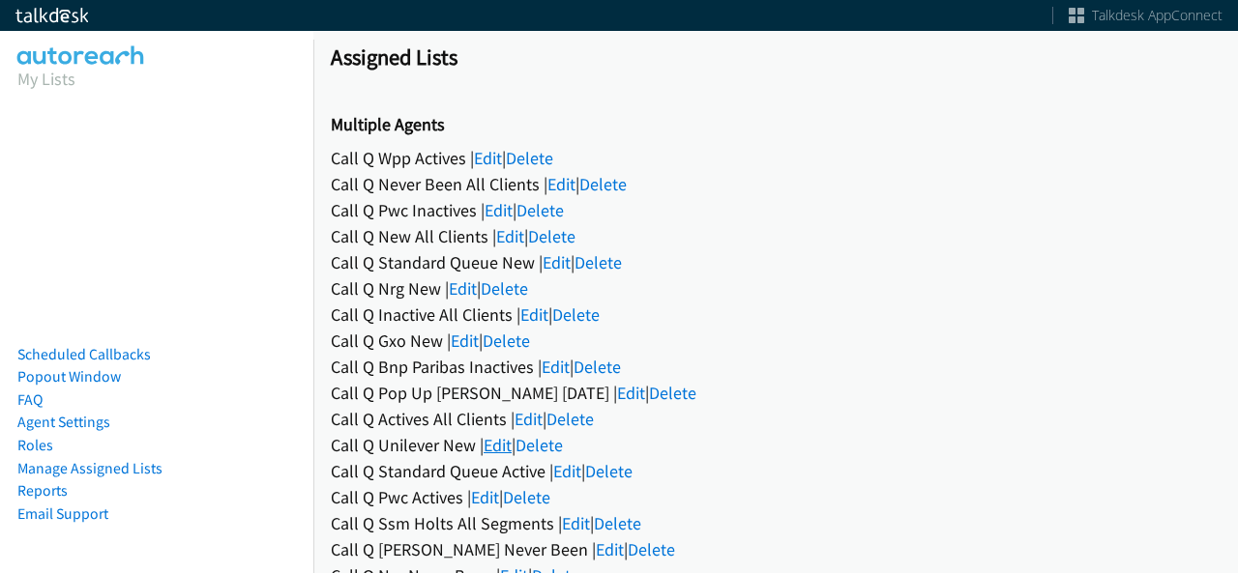
click at [495, 446] on link "Edit" at bounding box center [497, 445] width 28 height 22
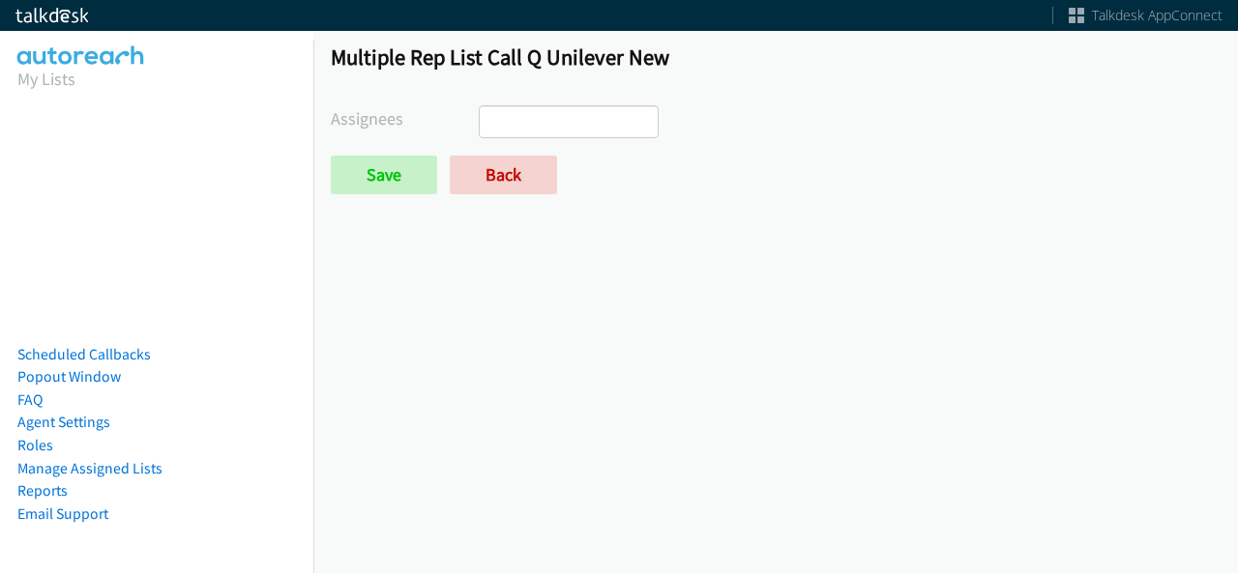
select select
click at [513, 179] on link "Back" at bounding box center [503, 175] width 107 height 39
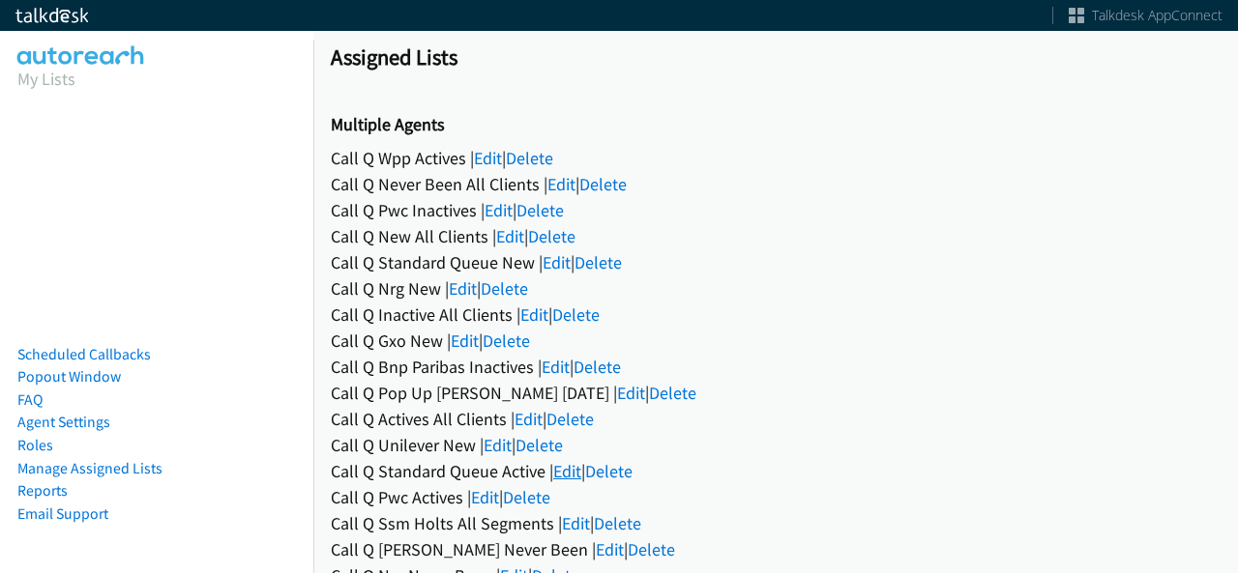
click at [565, 460] on link "Edit" at bounding box center [567, 471] width 28 height 22
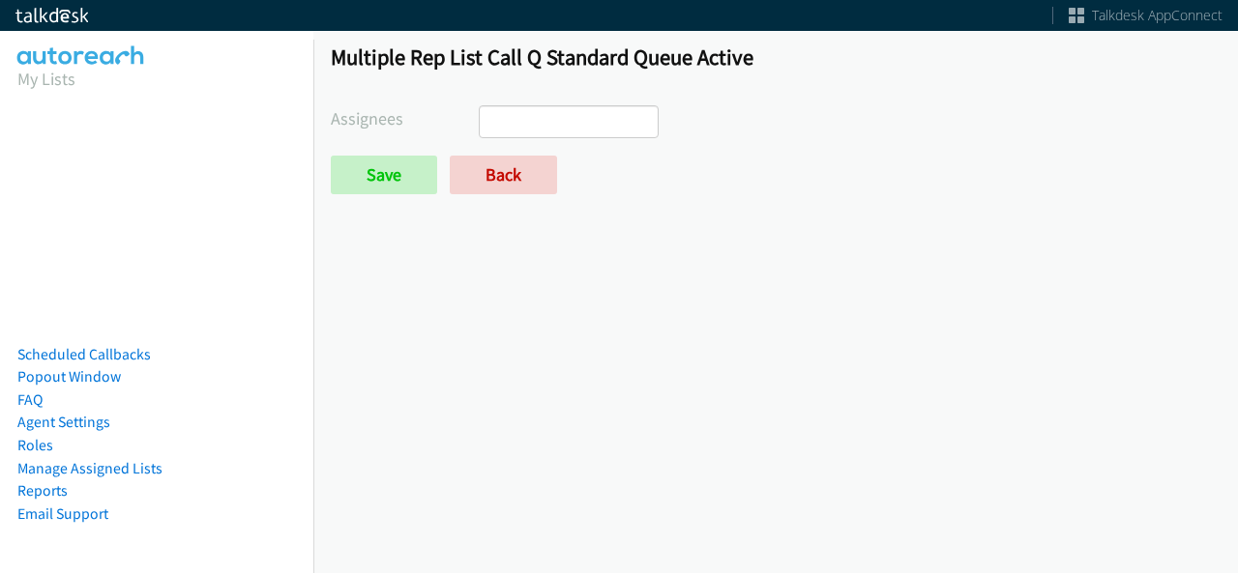
select select
click at [491, 194] on div "Multiple Rep List Call Q Standard Queue Active Assignees [PERSON_NAME] [PERSON_…" at bounding box center [775, 127] width 924 height 203
click at [503, 173] on link "Back" at bounding box center [503, 175] width 107 height 39
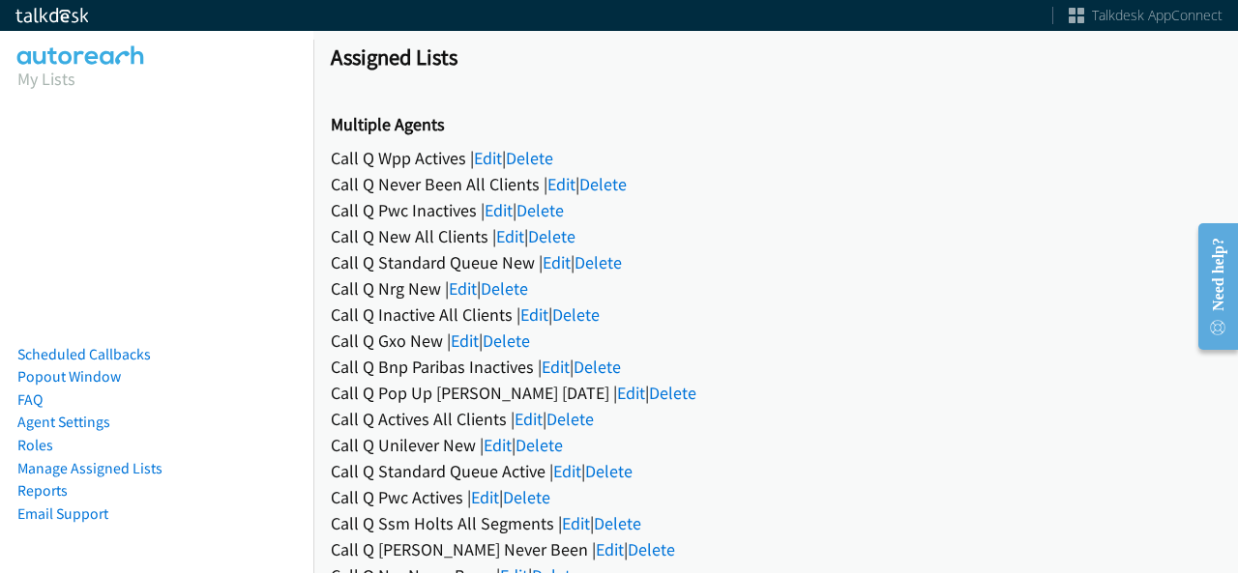
click at [507, 159] on div "Call Q Wpp Actives | Edit | Delete" at bounding box center [775, 158] width 889 height 26
